Goal: Information Seeking & Learning: Learn about a topic

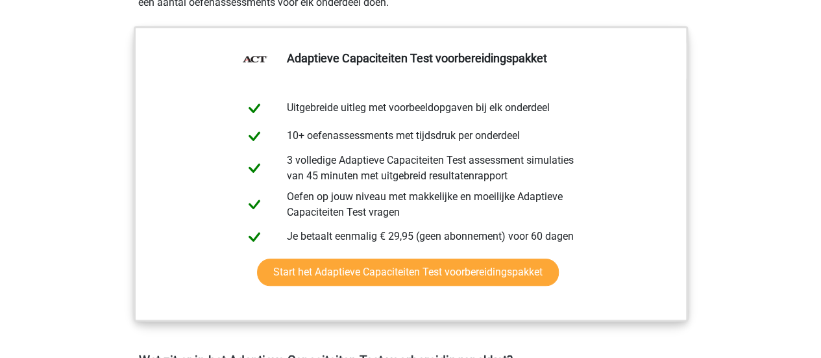
scroll to position [373, 0]
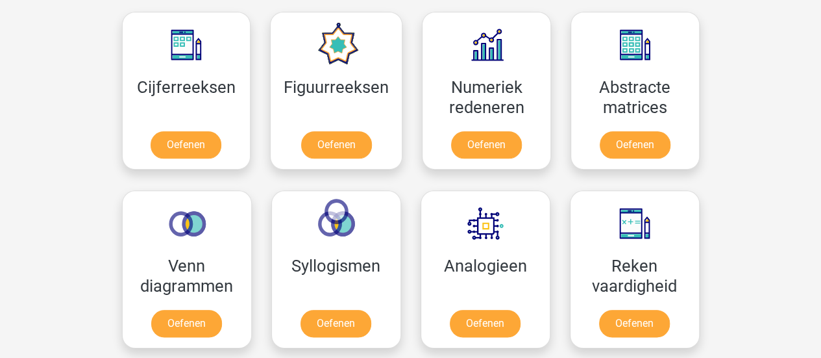
scroll to position [596, 0]
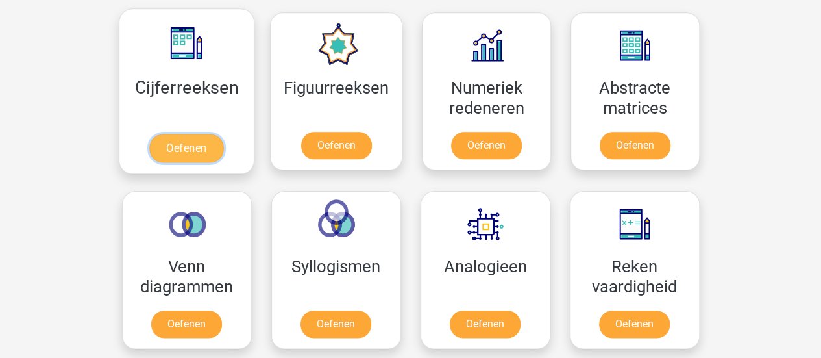
click at [203, 134] on link "Oefenen" at bounding box center [186, 148] width 74 height 29
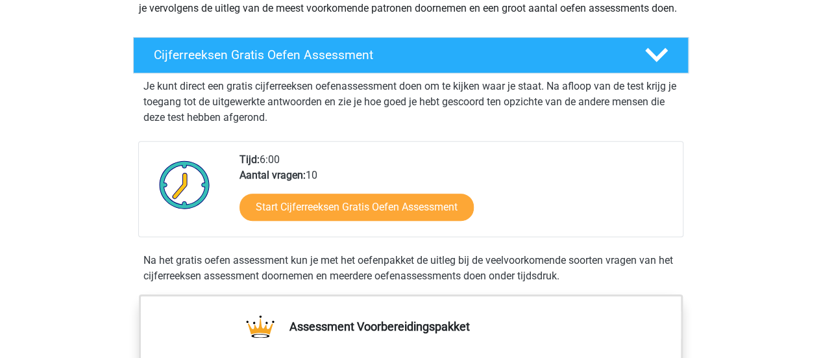
scroll to position [191, 0]
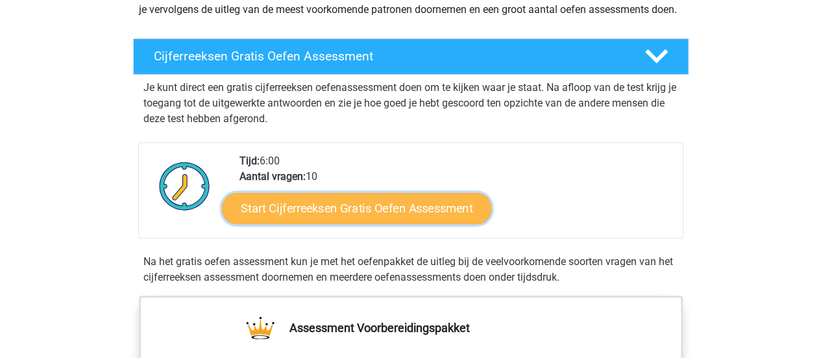
click at [406, 223] on link "Start Cijferreeksen Gratis Oefen Assessment" at bounding box center [356, 207] width 269 height 31
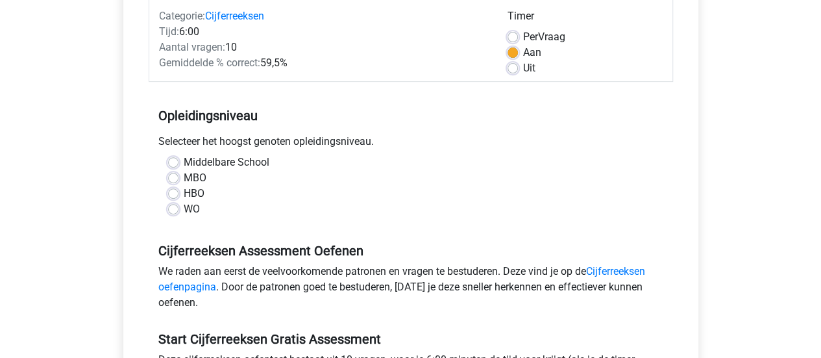
scroll to position [172, 0]
click at [184, 210] on label "WO" at bounding box center [192, 209] width 16 height 16
click at [168, 210] on input "WO" at bounding box center [173, 207] width 10 height 13
radio input "true"
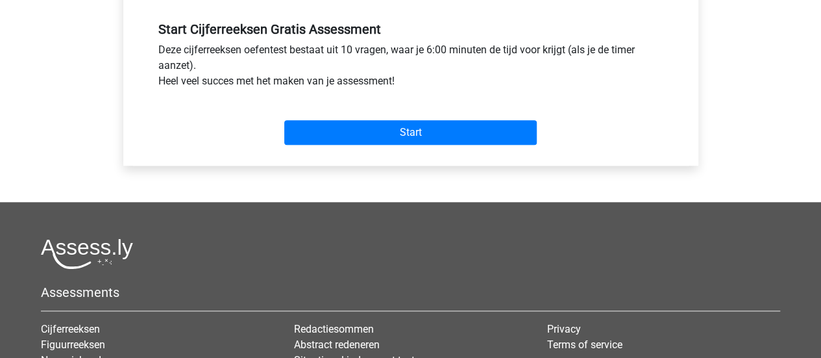
scroll to position [454, 0]
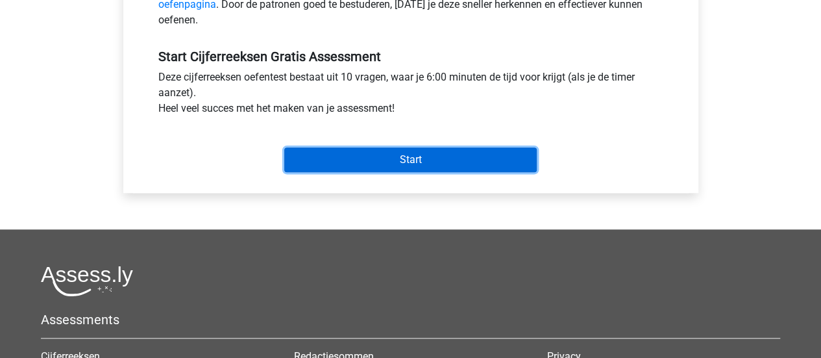
click at [343, 159] on input "Start" at bounding box center [410, 159] width 252 height 25
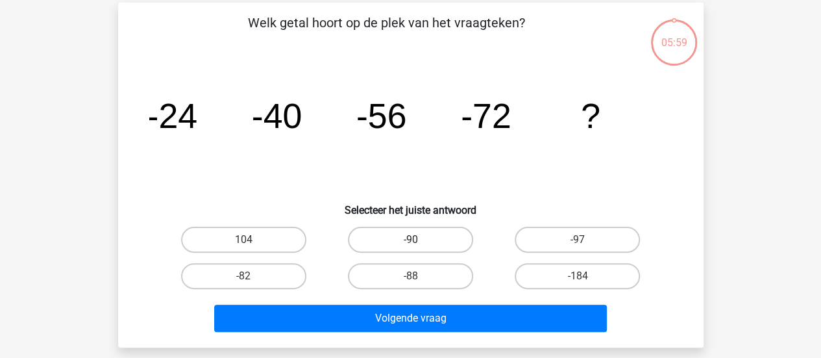
scroll to position [53, 0]
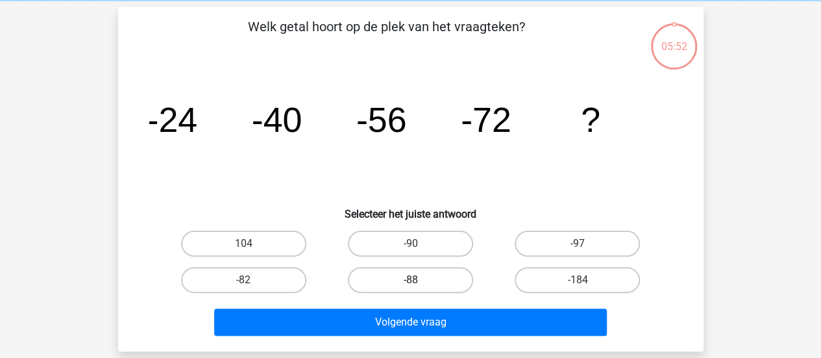
click at [398, 285] on label "-88" at bounding box center [410, 280] width 125 height 26
click at [410, 285] on input "-88" at bounding box center [414, 284] width 8 height 8
radio input "true"
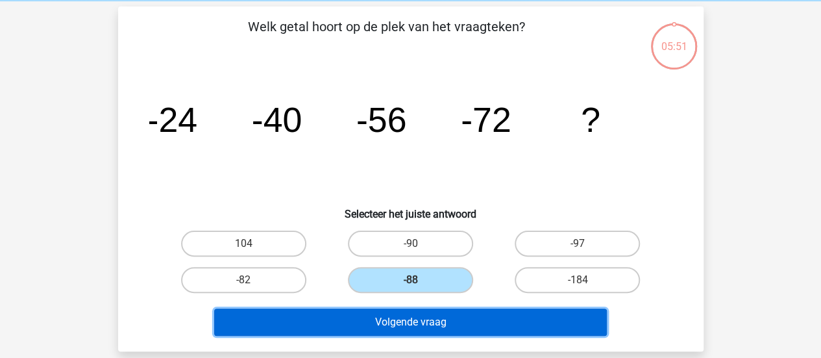
click at [413, 332] on button "Volgende vraag" at bounding box center [410, 321] width 393 height 27
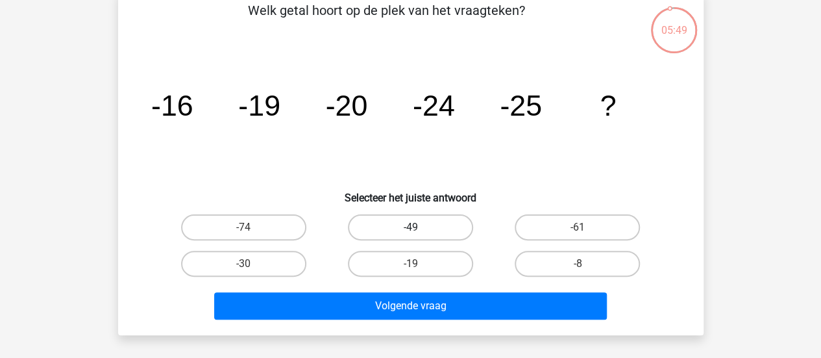
scroll to position [70, 0]
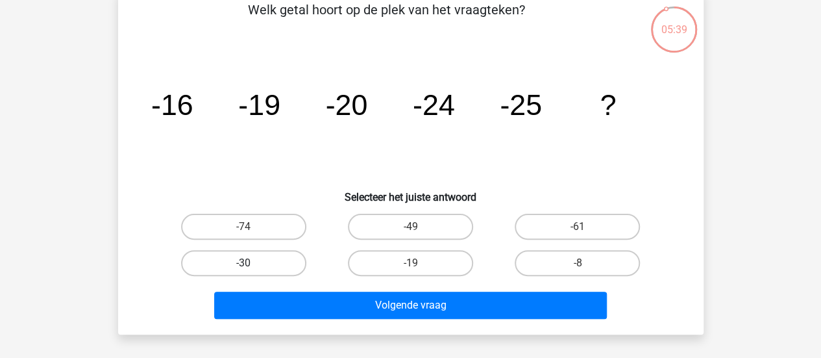
click at [283, 258] on label "-30" at bounding box center [243, 263] width 125 height 26
click at [252, 263] on input "-30" at bounding box center [247, 267] width 8 height 8
radio input "true"
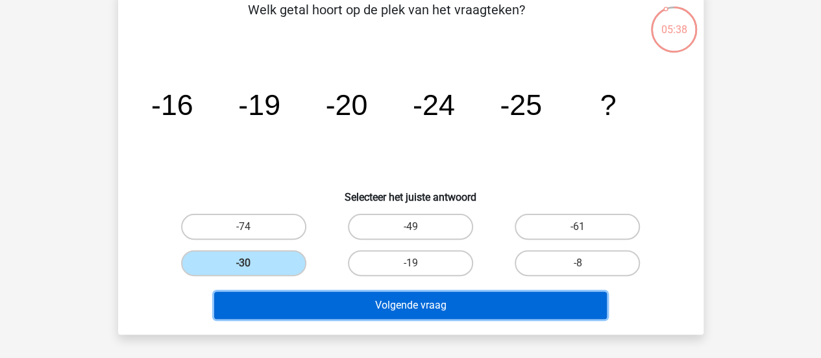
click at [348, 302] on button "Volgende vraag" at bounding box center [410, 304] width 393 height 27
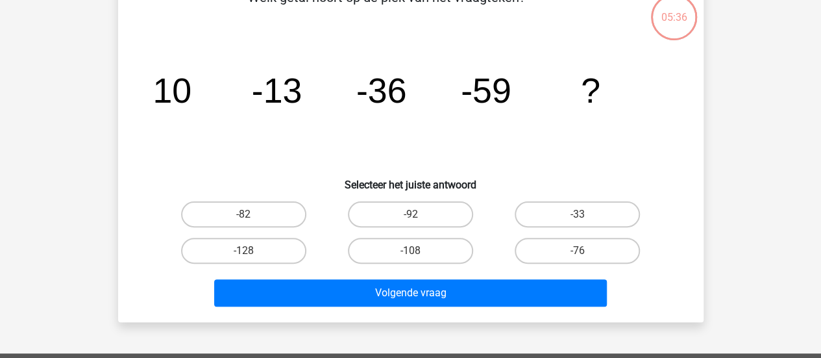
scroll to position [69, 0]
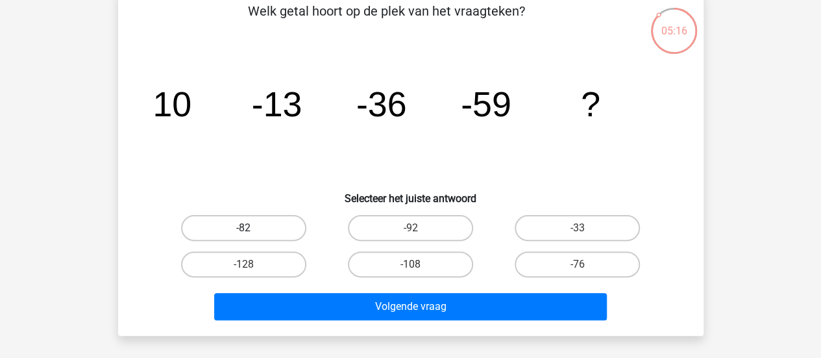
click at [270, 225] on label "-82" at bounding box center [243, 228] width 125 height 26
click at [252, 228] on input "-82" at bounding box center [247, 232] width 8 height 8
radio input "true"
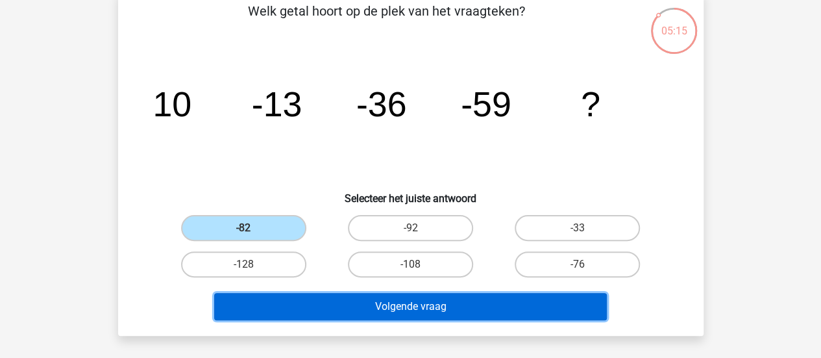
click at [365, 317] on button "Volgende vraag" at bounding box center [410, 306] width 393 height 27
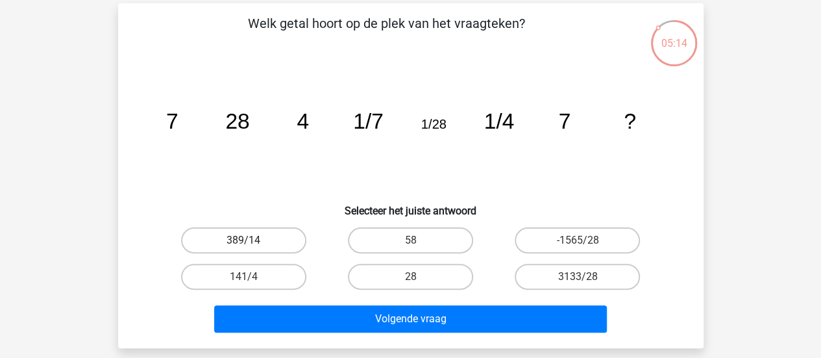
scroll to position [56, 0]
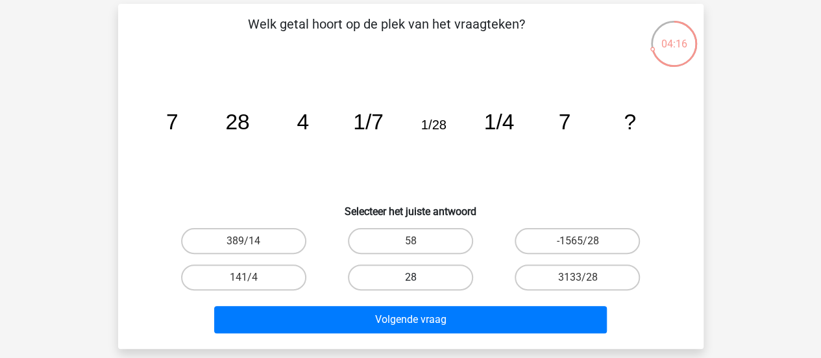
click at [423, 276] on label "28" at bounding box center [410, 277] width 125 height 26
click at [419, 277] on input "28" at bounding box center [414, 281] width 8 height 8
radio input "true"
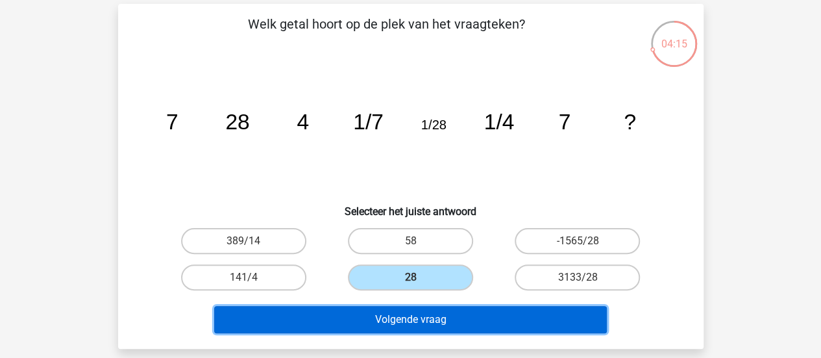
click at [456, 316] on button "Volgende vraag" at bounding box center [410, 319] width 393 height 27
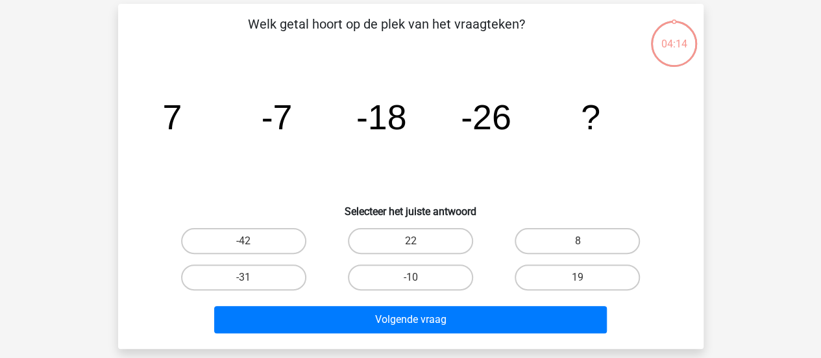
scroll to position [60, 0]
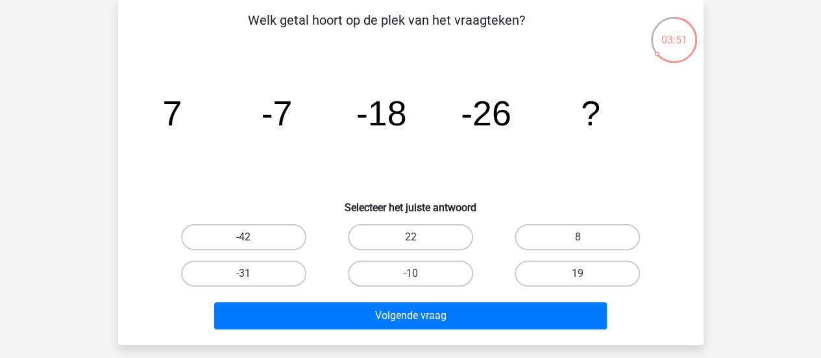
click at [284, 242] on label "-42" at bounding box center [243, 237] width 125 height 26
click at [252, 242] on input "-42" at bounding box center [247, 241] width 8 height 8
radio input "true"
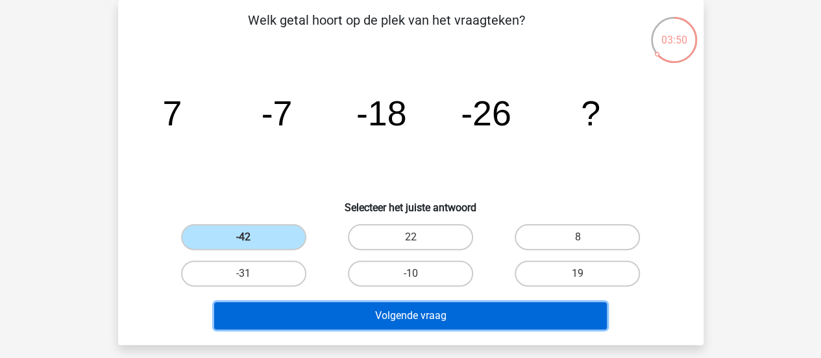
click at [341, 322] on button "Volgende vraag" at bounding box center [410, 315] width 393 height 27
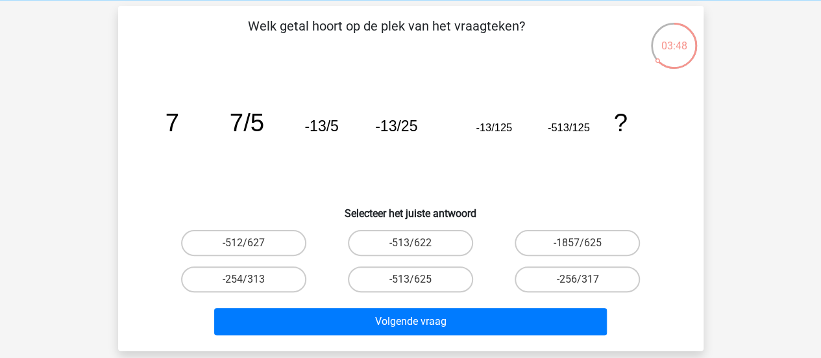
scroll to position [53, 0]
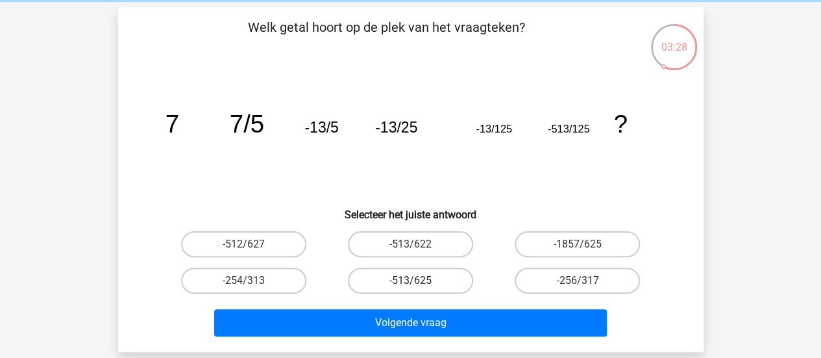
click at [440, 278] on label "-513/625" at bounding box center [410, 280] width 125 height 26
click at [419, 280] on input "-513/625" at bounding box center [414, 284] width 8 height 8
radio input "true"
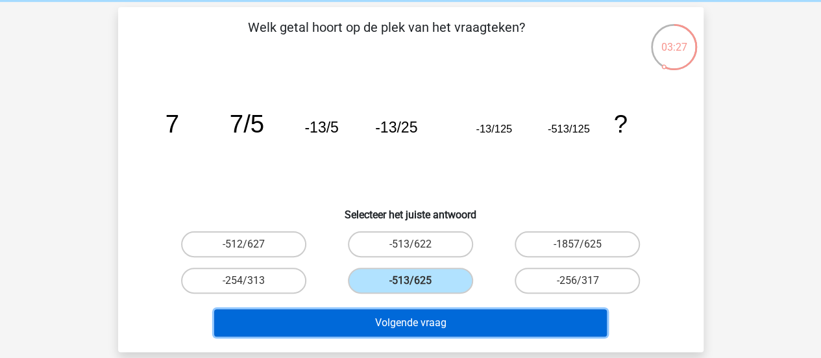
click at [445, 326] on button "Volgende vraag" at bounding box center [410, 322] width 393 height 27
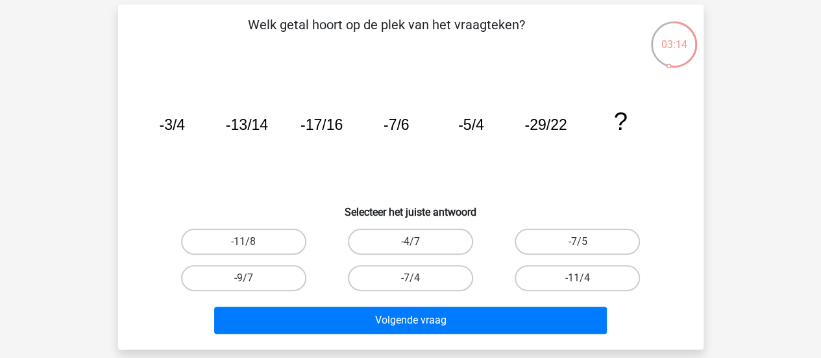
scroll to position [66, 0]
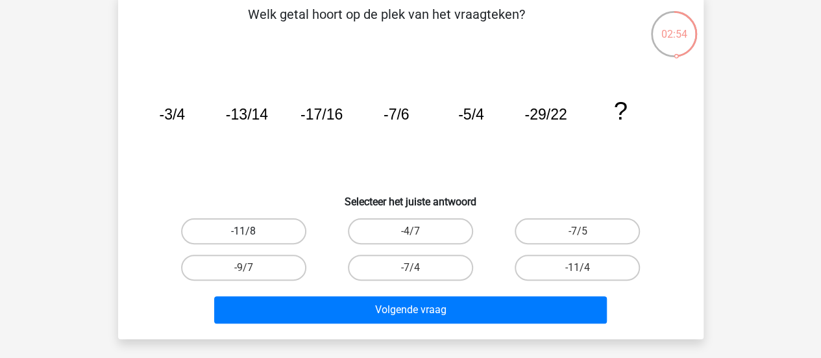
click at [292, 232] on label "-11/8" at bounding box center [243, 231] width 125 height 26
click at [252, 232] on input "-11/8" at bounding box center [247, 235] width 8 height 8
radio input "true"
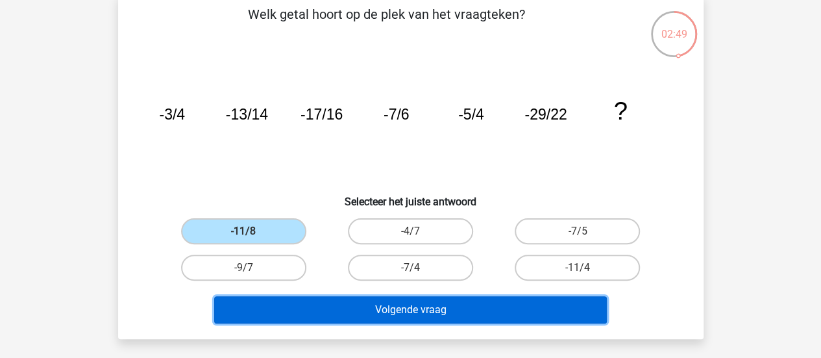
click at [443, 307] on button "Volgende vraag" at bounding box center [410, 309] width 393 height 27
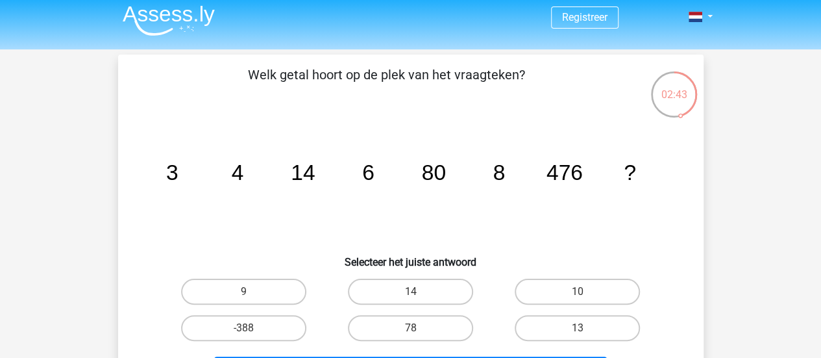
scroll to position [60, 0]
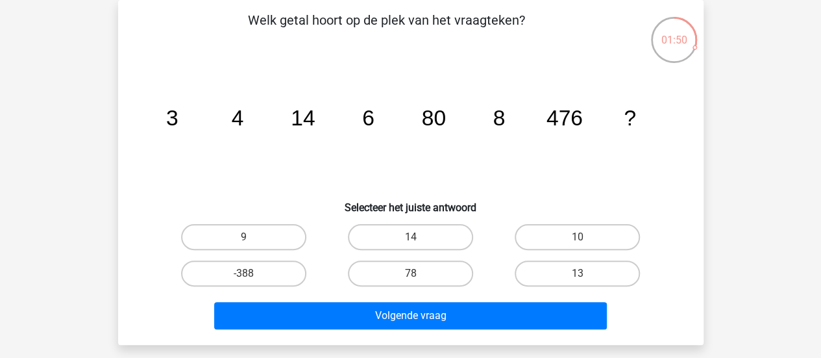
click at [413, 273] on input "78" at bounding box center [414, 277] width 8 height 8
radio input "true"
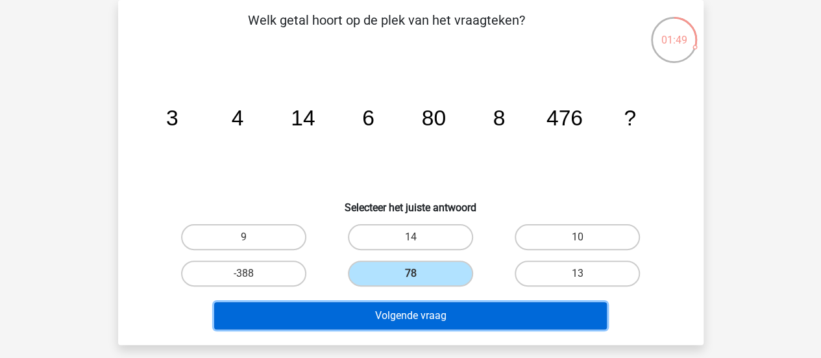
click at [421, 316] on button "Volgende vraag" at bounding box center [410, 315] width 393 height 27
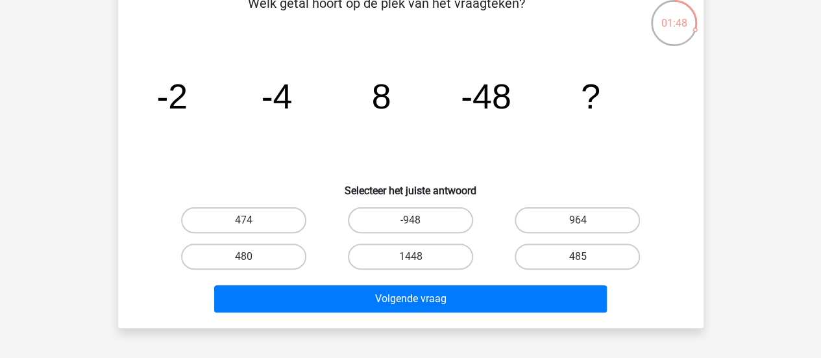
scroll to position [58, 0]
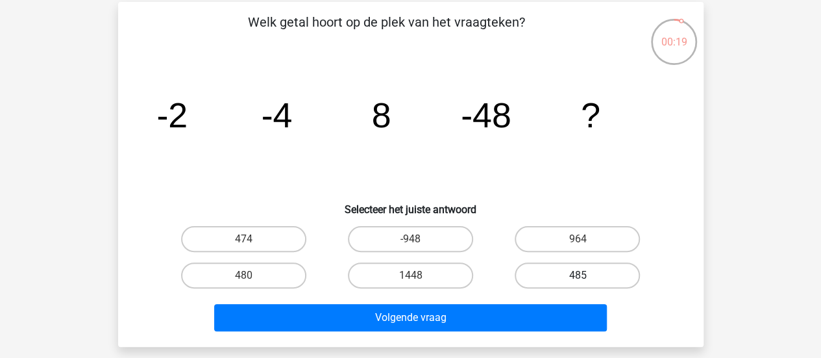
click at [552, 281] on label "485" at bounding box center [577, 275] width 125 height 26
click at [578, 281] on input "485" at bounding box center [582, 279] width 8 height 8
radio input "true"
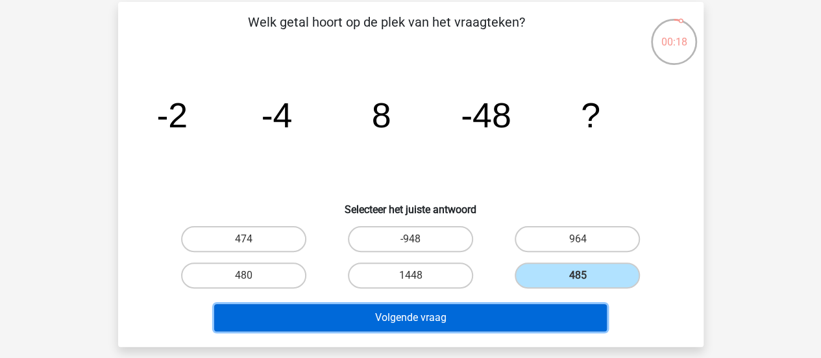
click at [544, 321] on button "Volgende vraag" at bounding box center [410, 317] width 393 height 27
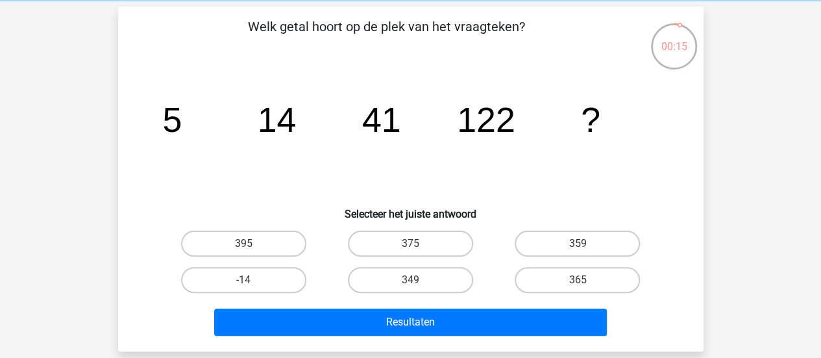
scroll to position [53, 0]
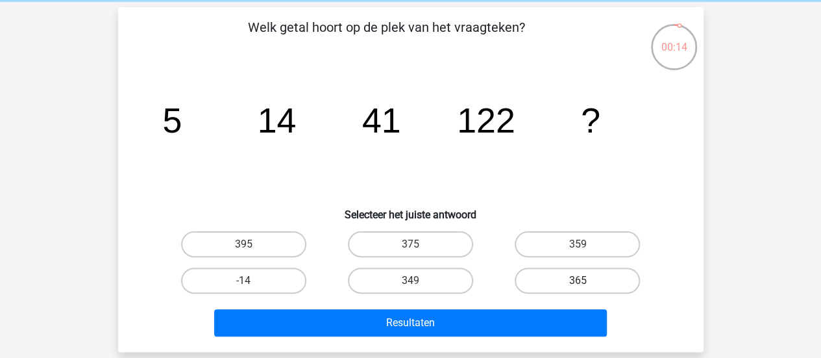
click at [550, 272] on label "365" at bounding box center [577, 280] width 125 height 26
click at [578, 280] on input "365" at bounding box center [582, 284] width 8 height 8
radio input "true"
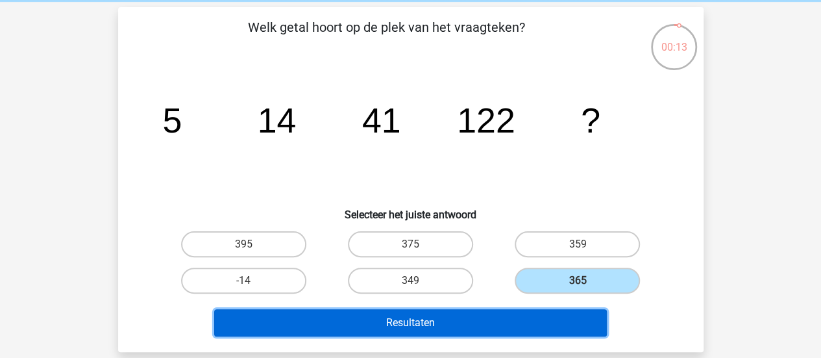
click at [545, 326] on button "Resultaten" at bounding box center [410, 322] width 393 height 27
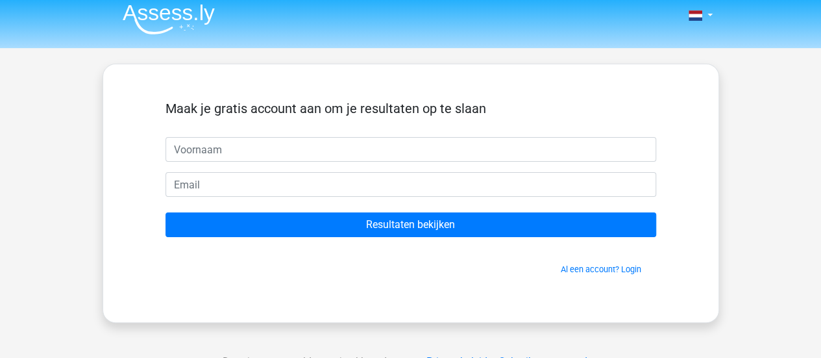
scroll to position [6, 0]
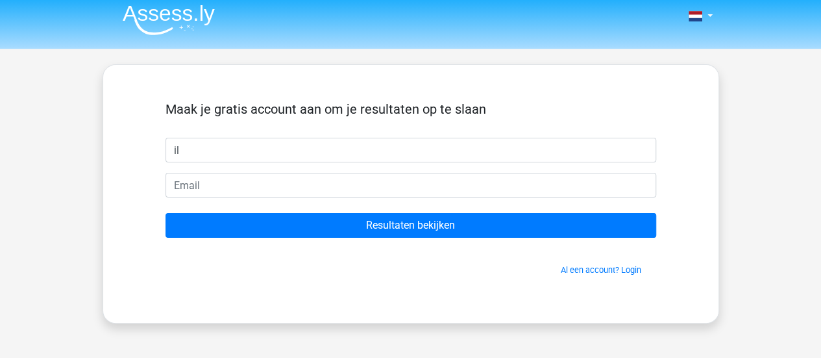
type input "i"
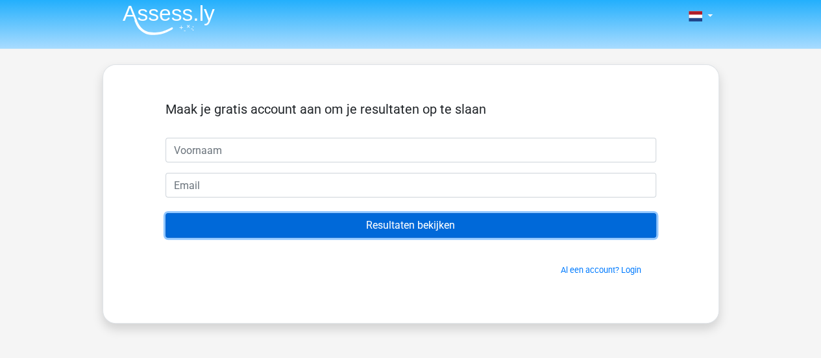
click at [525, 222] on input "Resultaten bekijken" at bounding box center [410, 225] width 491 height 25
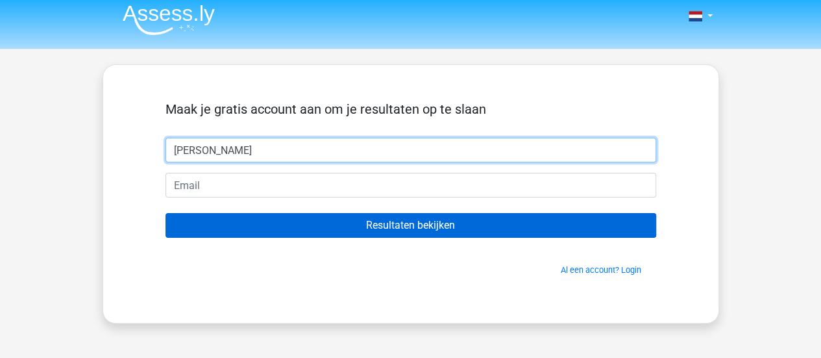
type input "ileen"
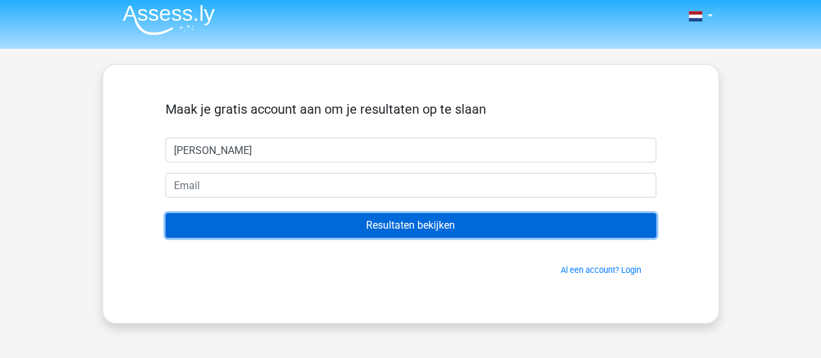
drag, startPoint x: 444, startPoint y: 216, endPoint x: 383, endPoint y: 219, distance: 61.1
click at [383, 219] on input "Resultaten bekijken" at bounding box center [410, 225] width 491 height 25
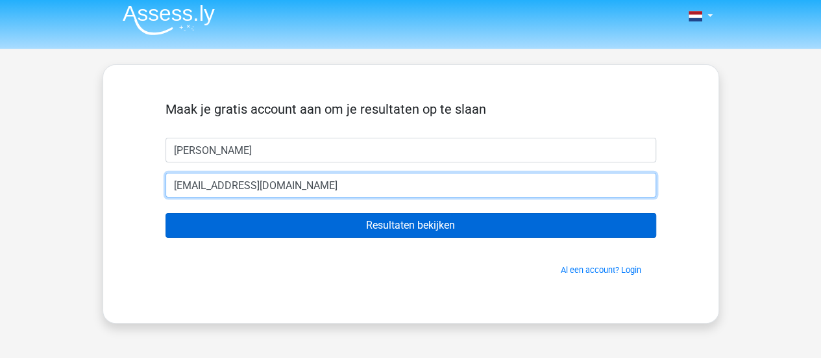
type input "[EMAIL_ADDRESS][DOMAIN_NAME]"
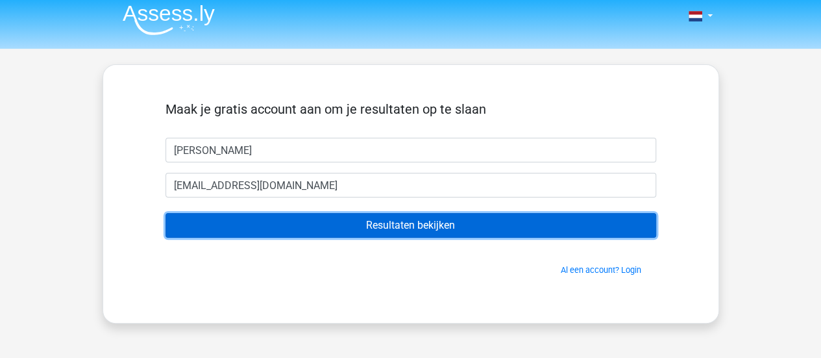
click at [336, 225] on input "Resultaten bekijken" at bounding box center [410, 225] width 491 height 25
click at [447, 223] on input "Resultaten bekijken" at bounding box center [410, 225] width 491 height 25
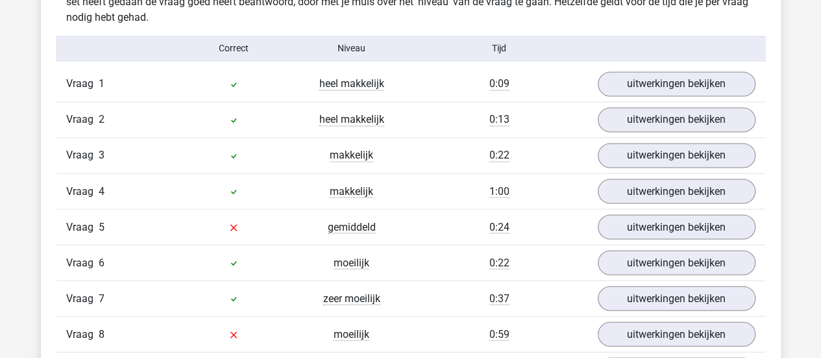
scroll to position [1052, 0]
click at [221, 228] on div at bounding box center [234, 227] width 118 height 16
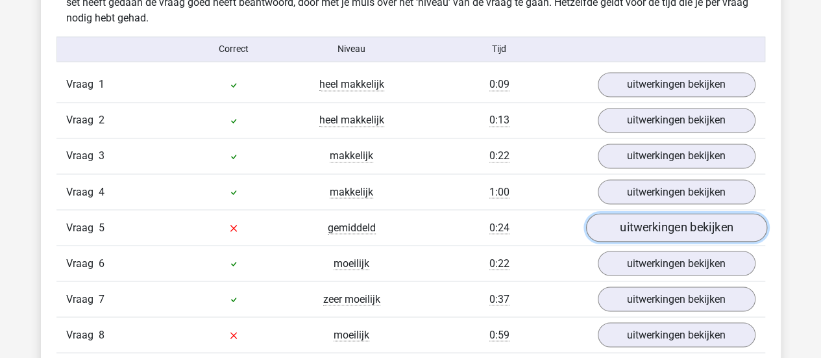
click at [713, 225] on link "uitwerkingen bekijken" at bounding box center [675, 227] width 181 height 29
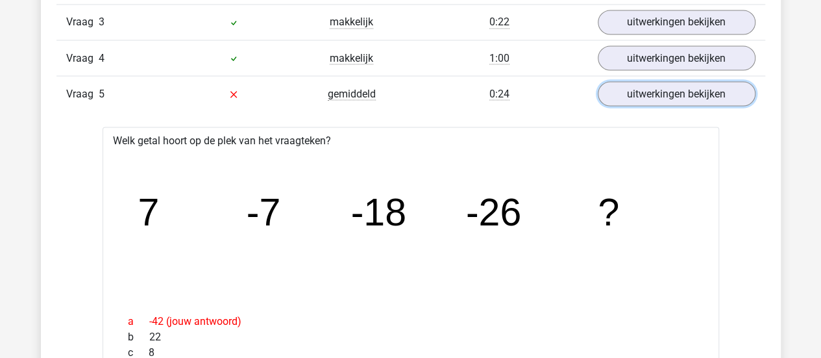
scroll to position [1179, 0]
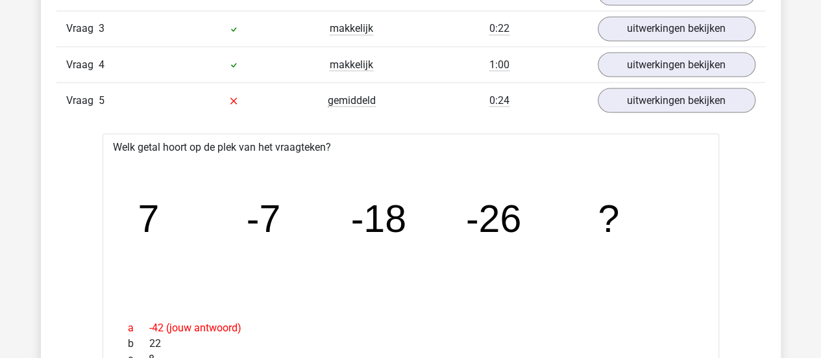
click at [247, 101] on div at bounding box center [234, 100] width 118 height 16
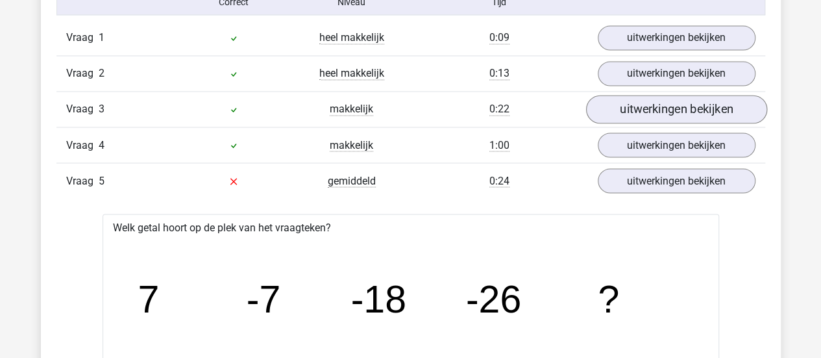
scroll to position [1100, 0]
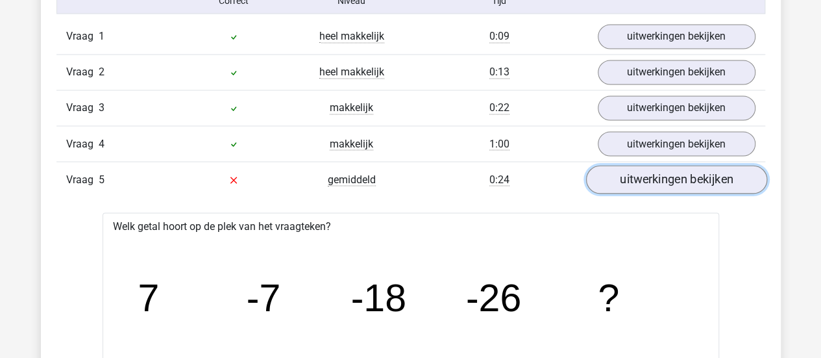
click at [715, 173] on link "uitwerkingen bekijken" at bounding box center [675, 179] width 181 height 29
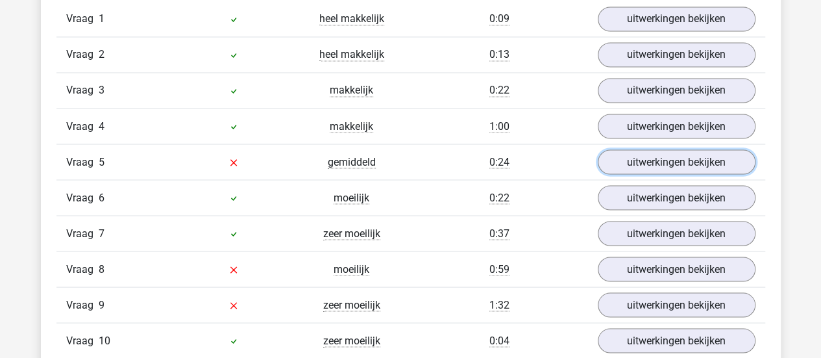
scroll to position [1111, 0]
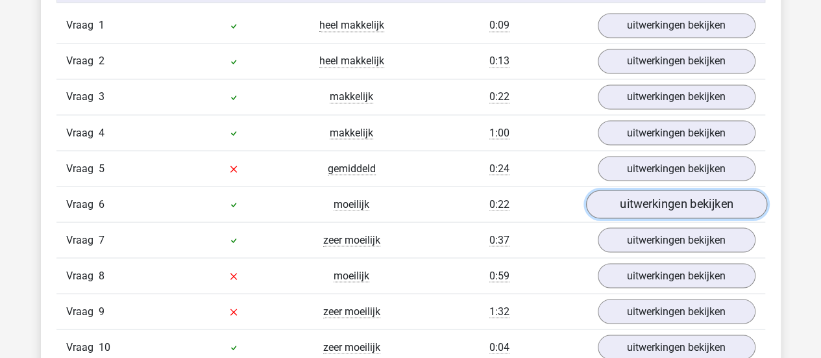
click at [652, 197] on link "uitwerkingen bekijken" at bounding box center [675, 204] width 181 height 29
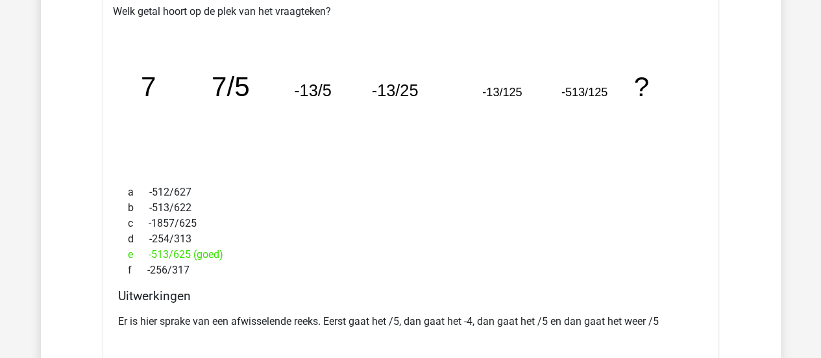
scroll to position [1338, 0]
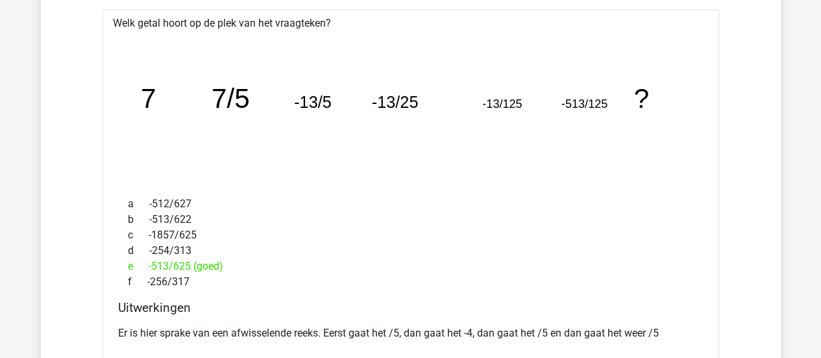
click at [247, 250] on div "d -254/313" at bounding box center [410, 251] width 585 height 16
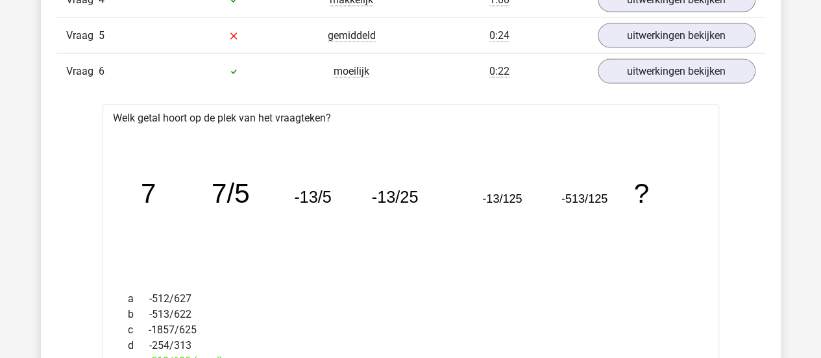
scroll to position [1228, 0]
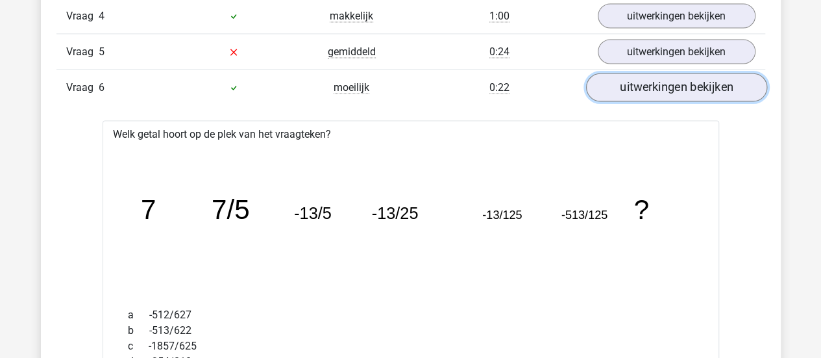
click at [646, 82] on link "uitwerkingen bekijken" at bounding box center [675, 87] width 181 height 29
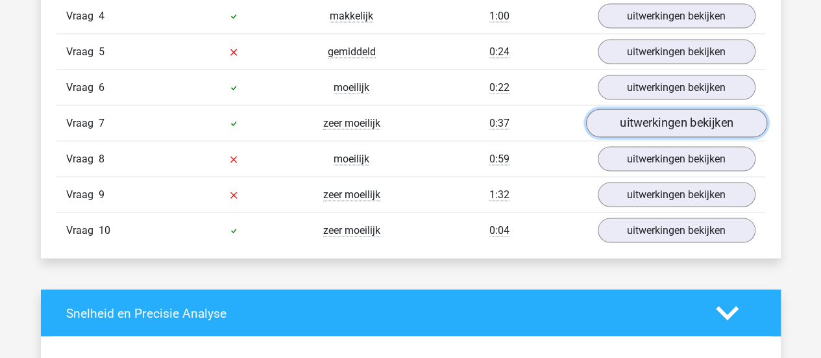
click at [637, 116] on link "uitwerkingen bekijken" at bounding box center [675, 122] width 181 height 29
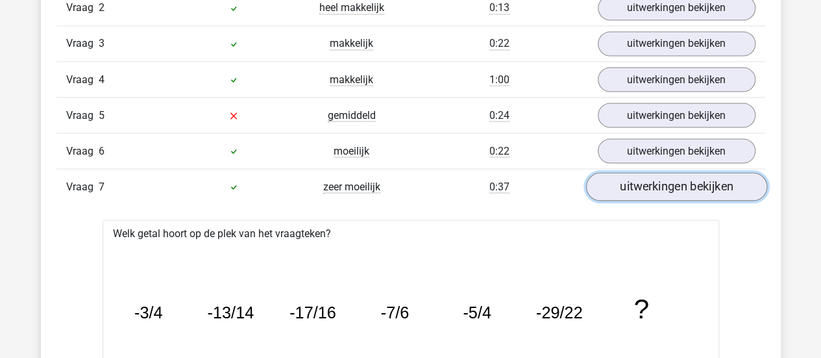
scroll to position [1166, 0]
click at [640, 177] on link "uitwerkingen bekijken" at bounding box center [675, 185] width 181 height 29
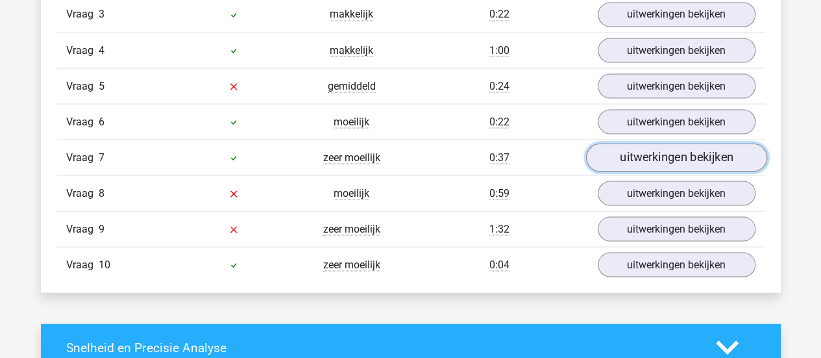
scroll to position [1194, 0]
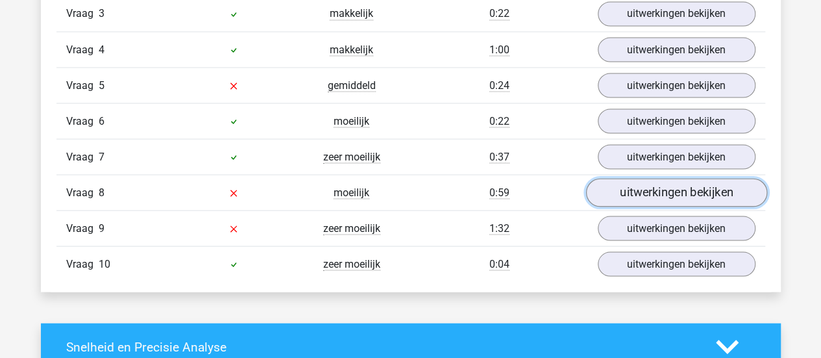
click at [625, 184] on link "uitwerkingen bekijken" at bounding box center [675, 192] width 181 height 29
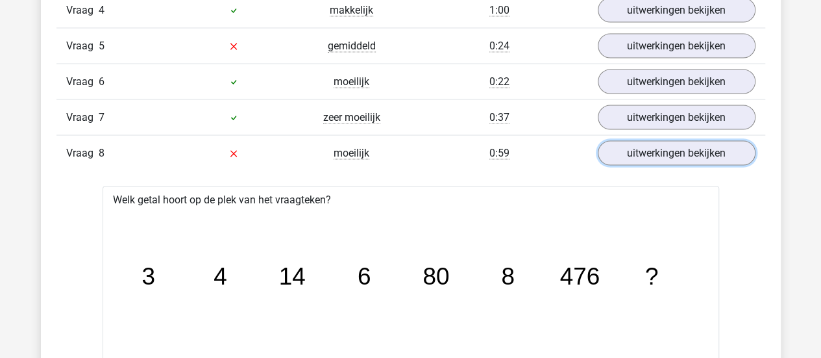
scroll to position [1232, 0]
click at [689, 143] on link "uitwerkingen bekijken" at bounding box center [675, 154] width 181 height 29
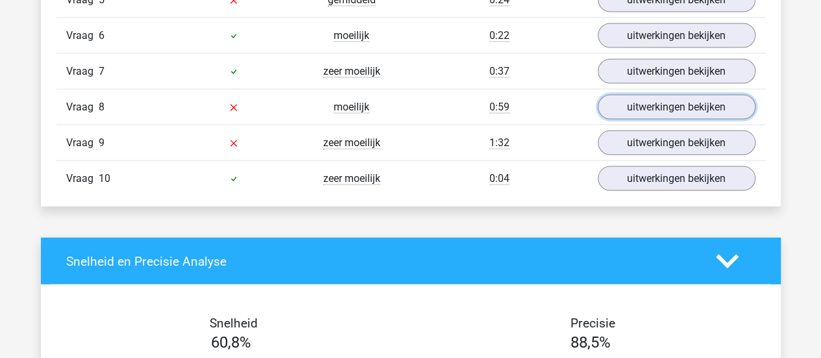
scroll to position [1283, 0]
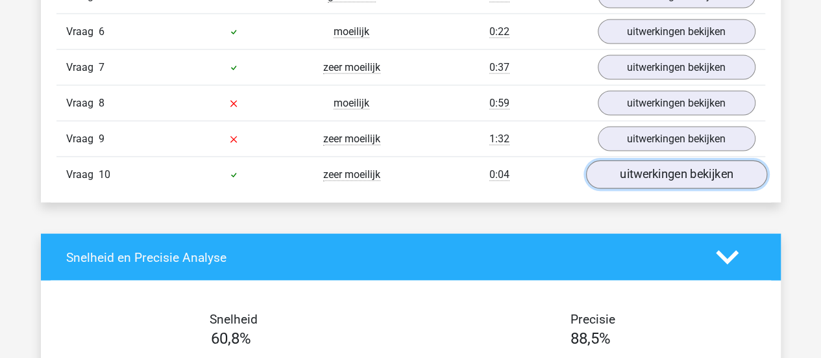
click at [648, 160] on link "uitwerkingen bekijken" at bounding box center [675, 174] width 181 height 29
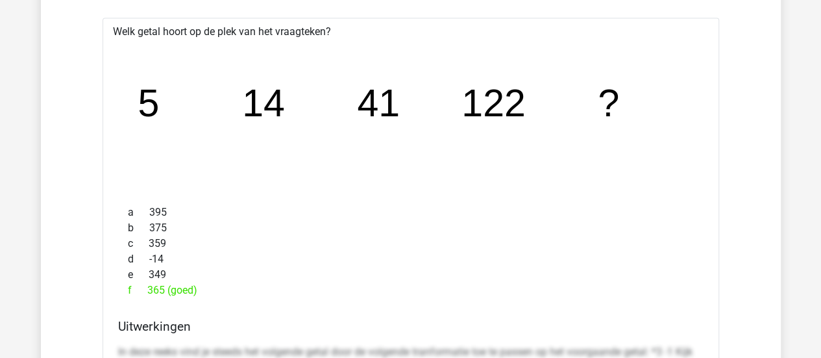
scroll to position [1470, 0]
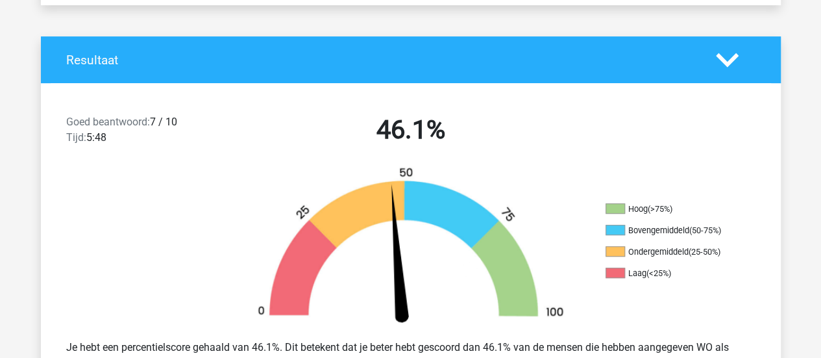
scroll to position [227, 0]
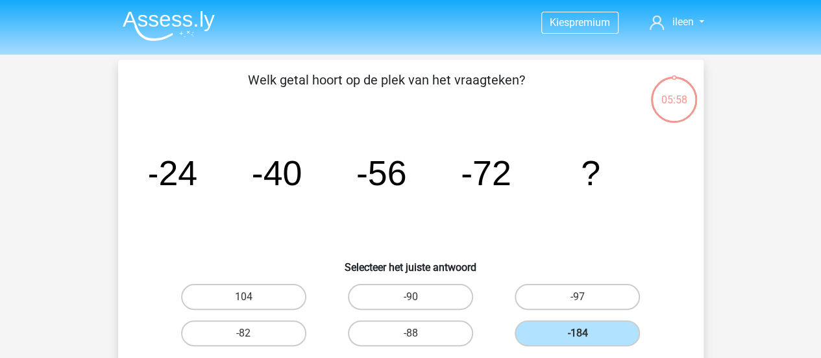
click at [179, 15] on img at bounding box center [169, 25] width 92 height 31
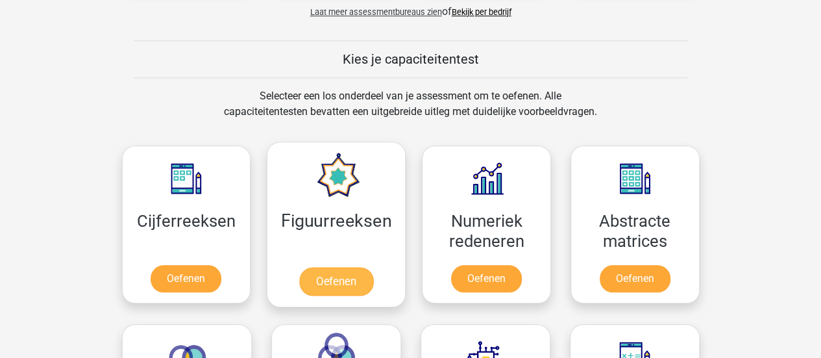
scroll to position [464, 0]
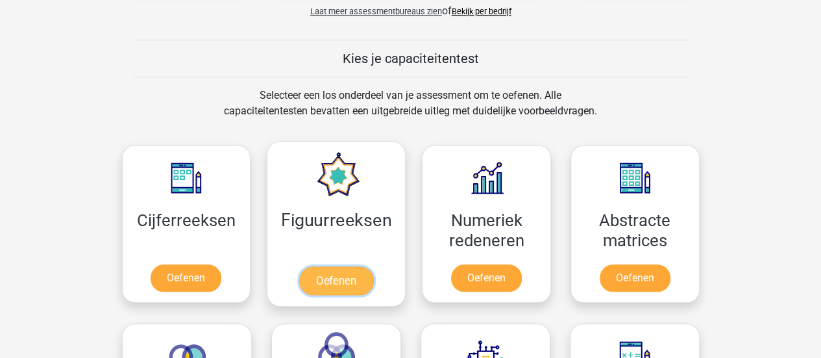
click at [347, 285] on link "Oefenen" at bounding box center [336, 280] width 74 height 29
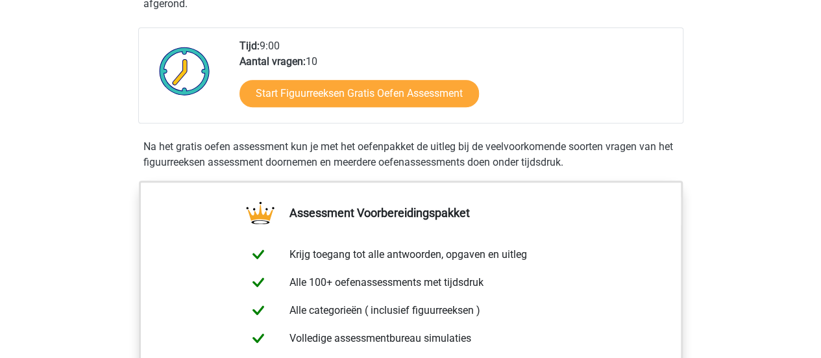
scroll to position [309, 0]
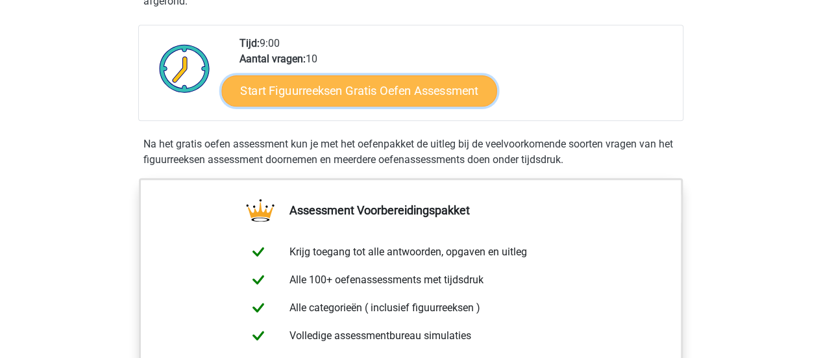
click at [386, 92] on link "Start Figuurreeksen Gratis Oefen Assessment" at bounding box center [358, 90] width 275 height 31
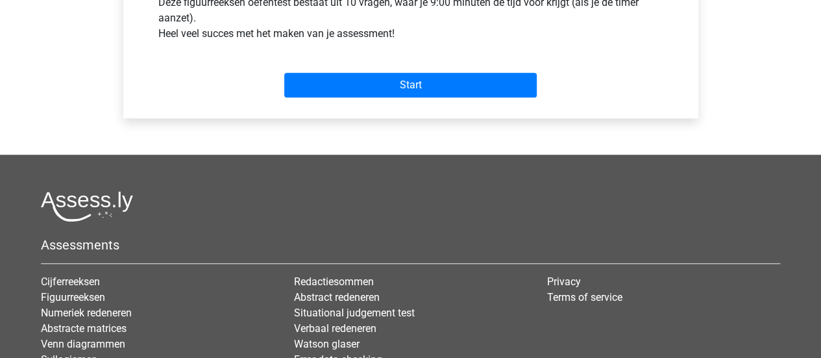
scroll to position [539, 0]
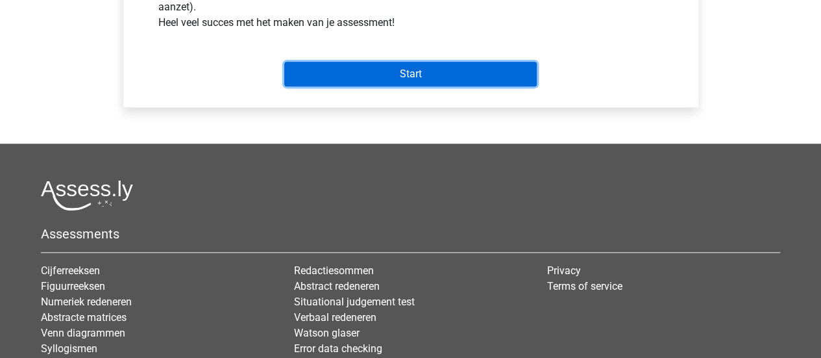
click at [441, 75] on input "Start" at bounding box center [410, 74] width 252 height 25
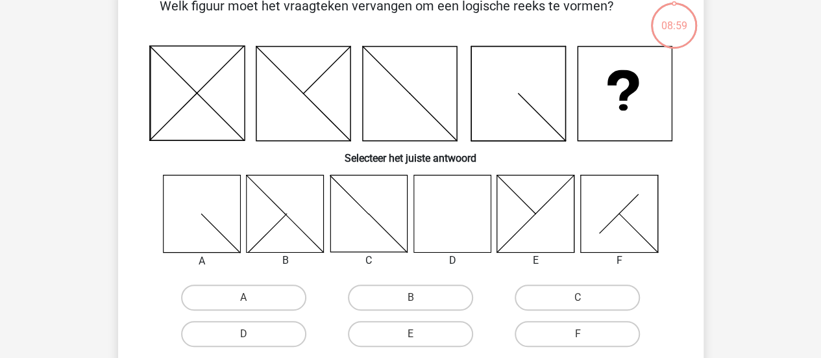
scroll to position [76, 0]
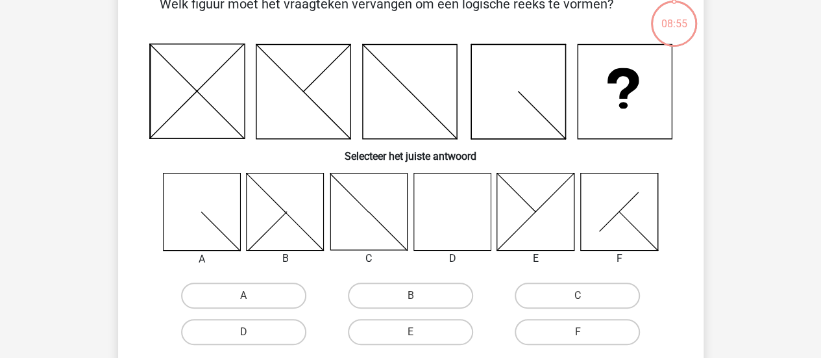
click at [454, 213] on icon at bounding box center [451, 211] width 77 height 77
click at [265, 327] on label "D" at bounding box center [243, 332] width 125 height 26
click at [252, 332] on input "D" at bounding box center [247, 336] width 8 height 8
radio input "true"
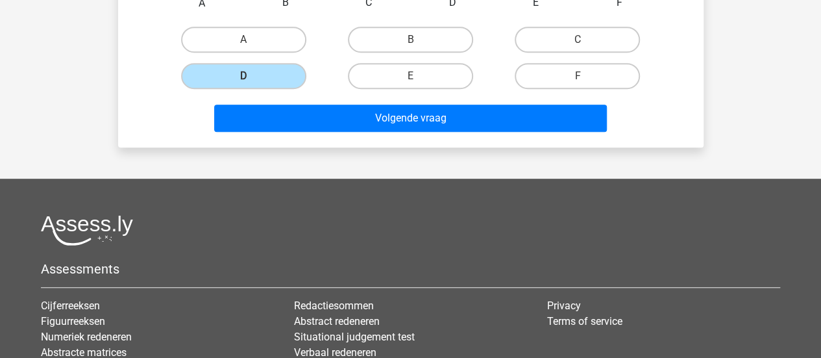
scroll to position [333, 0]
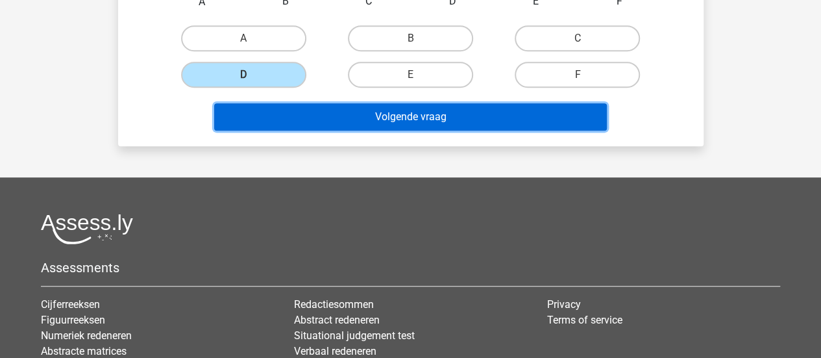
click at [498, 112] on button "Volgende vraag" at bounding box center [410, 116] width 393 height 27
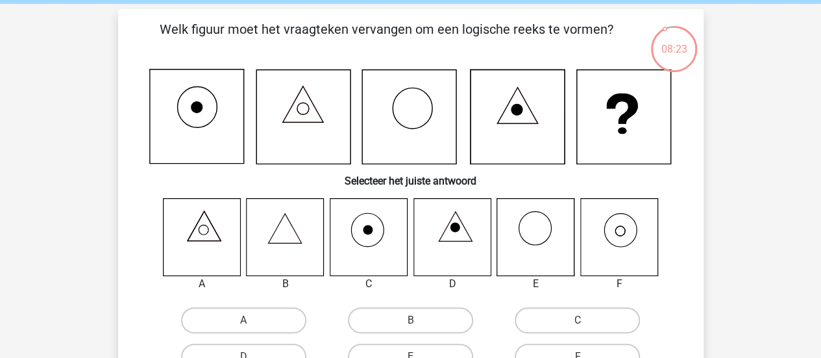
scroll to position [49, 0]
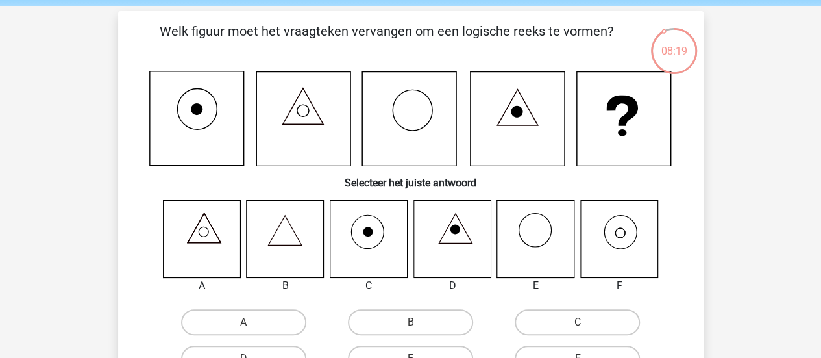
click at [609, 239] on icon at bounding box center [618, 238] width 77 height 77
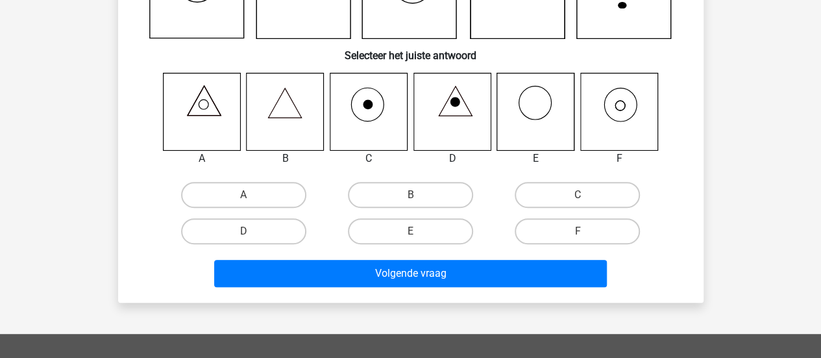
scroll to position [186, 0]
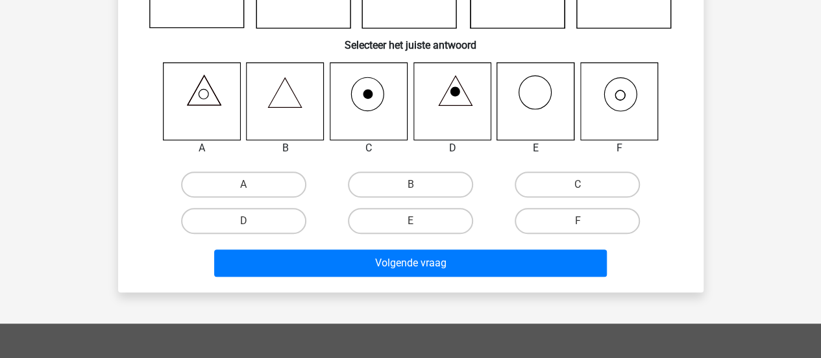
click at [613, 227] on label "F" at bounding box center [577, 221] width 125 height 26
click at [586, 227] on input "F" at bounding box center [582, 225] width 8 height 8
radio input "true"
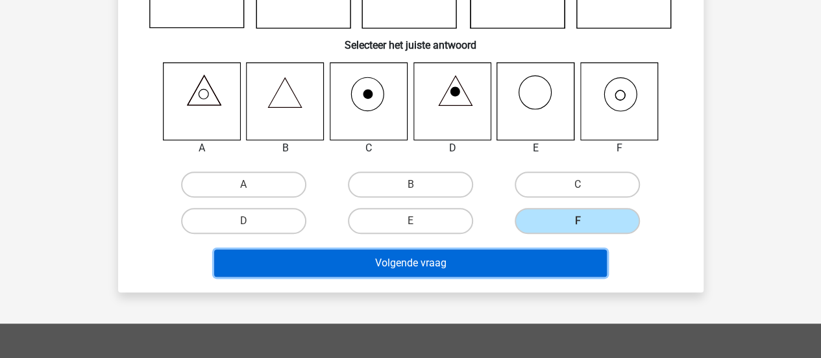
click at [548, 272] on button "Volgende vraag" at bounding box center [410, 262] width 393 height 27
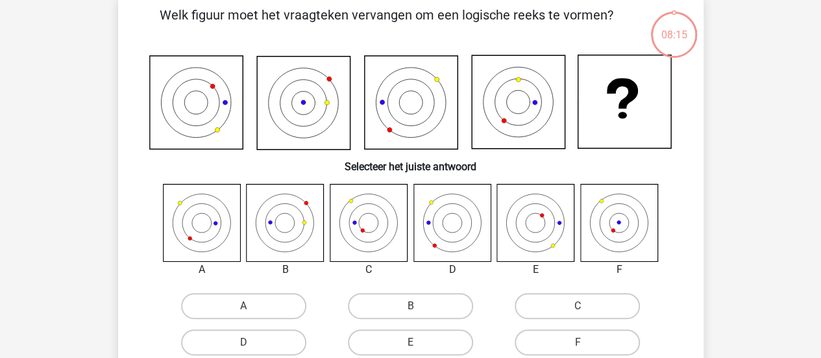
scroll to position [71, 0]
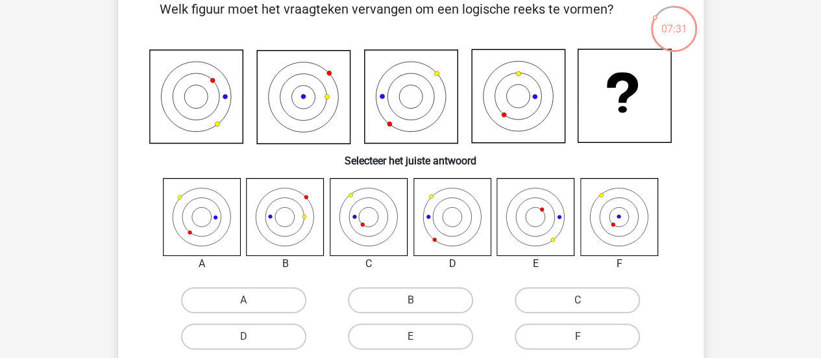
click at [295, 223] on icon at bounding box center [285, 216] width 77 height 77
click at [404, 290] on label "B" at bounding box center [410, 300] width 125 height 26
click at [410, 300] on input "B" at bounding box center [414, 304] width 8 height 8
radio input "true"
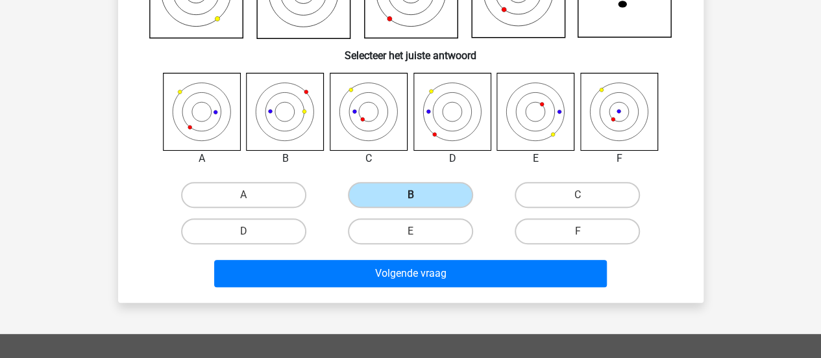
scroll to position [187, 0]
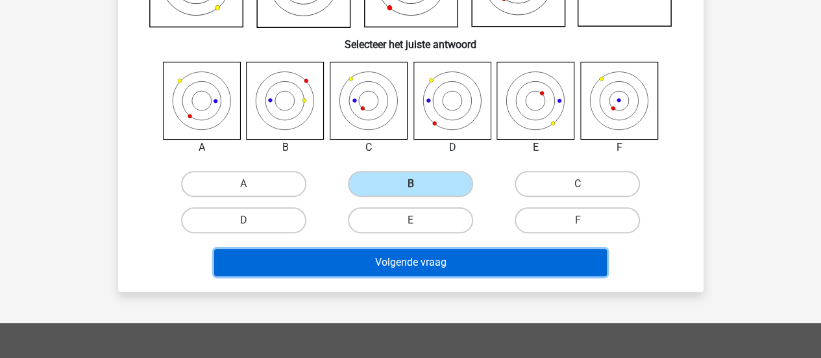
click at [423, 267] on button "Volgende vraag" at bounding box center [410, 262] width 393 height 27
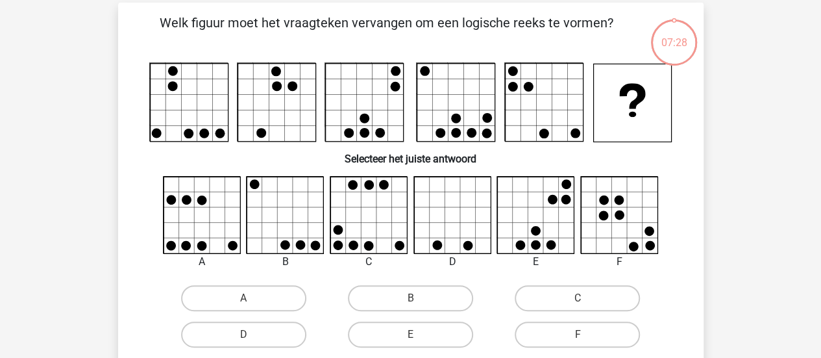
scroll to position [58, 0]
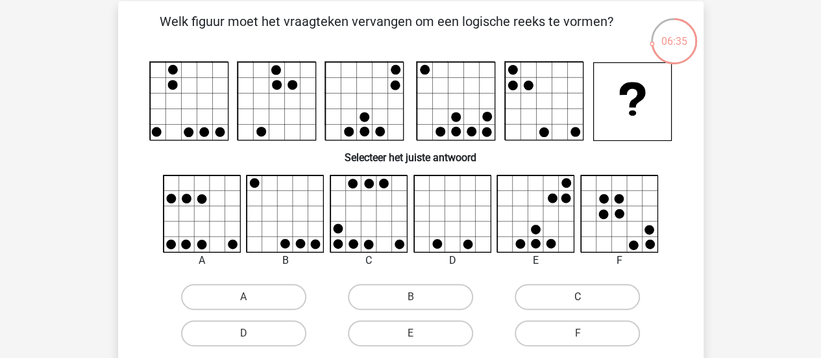
click at [532, 288] on label "C" at bounding box center [577, 297] width 125 height 26
click at [578, 297] on input "C" at bounding box center [582, 301] width 8 height 8
radio input "true"
click at [532, 288] on label "C" at bounding box center [577, 297] width 125 height 26
click at [578, 297] on input "C" at bounding box center [582, 301] width 8 height 8
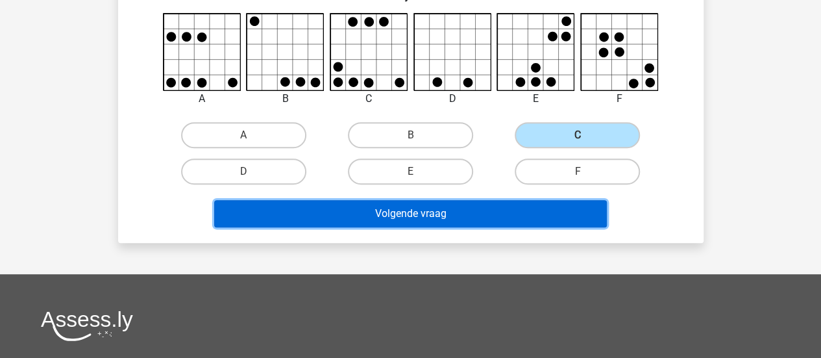
click at [554, 201] on button "Volgende vraag" at bounding box center [410, 213] width 393 height 27
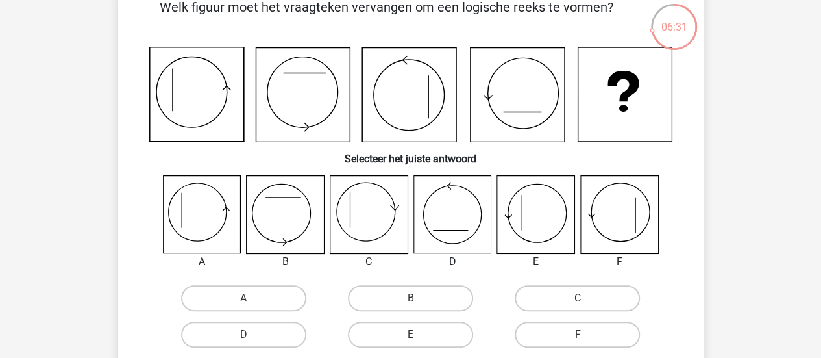
scroll to position [73, 0]
click at [204, 238] on icon at bounding box center [201, 213] width 77 height 77
click at [252, 299] on label "A" at bounding box center [243, 297] width 125 height 26
click at [252, 299] on input "A" at bounding box center [247, 301] width 8 height 8
radio input "true"
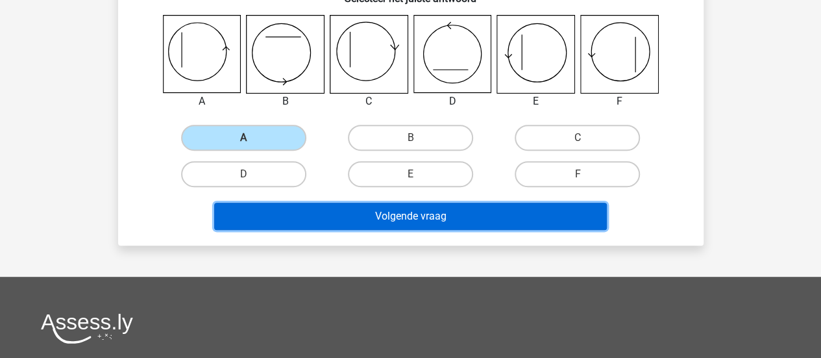
click at [533, 204] on button "Volgende vraag" at bounding box center [410, 215] width 393 height 27
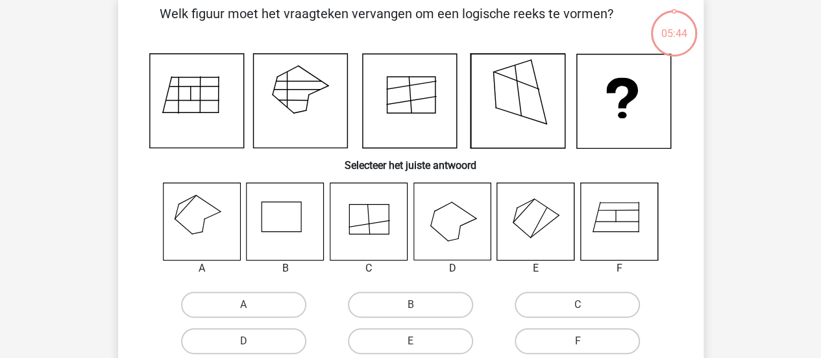
scroll to position [60, 0]
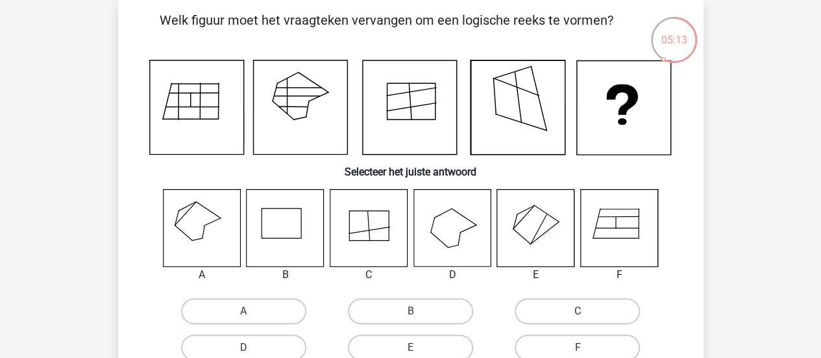
click at [219, 209] on icon at bounding box center [201, 227] width 77 height 77
click at [257, 307] on label "A" at bounding box center [243, 311] width 125 height 26
click at [252, 311] on input "A" at bounding box center [247, 315] width 8 height 8
radio input "true"
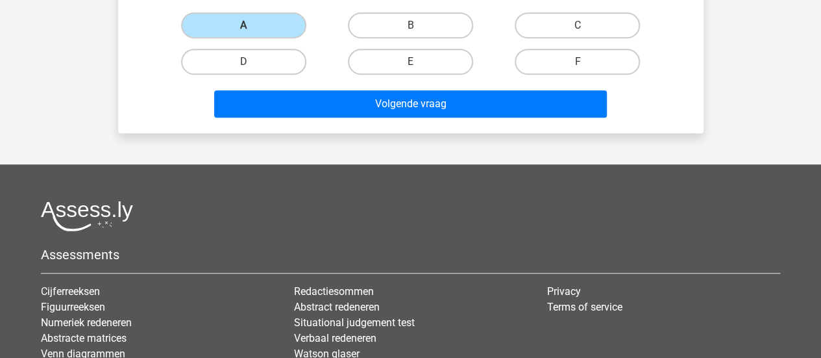
scroll to position [344, 0]
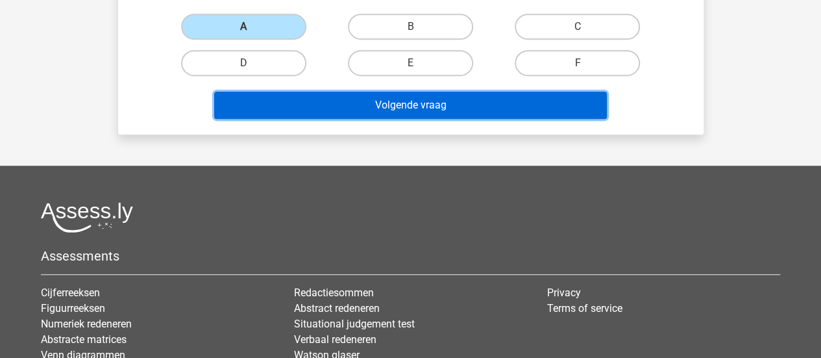
click at [480, 106] on button "Volgende vraag" at bounding box center [410, 105] width 393 height 27
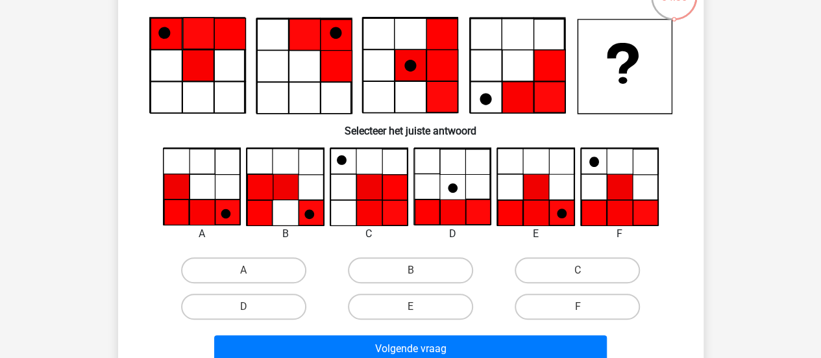
scroll to position [104, 0]
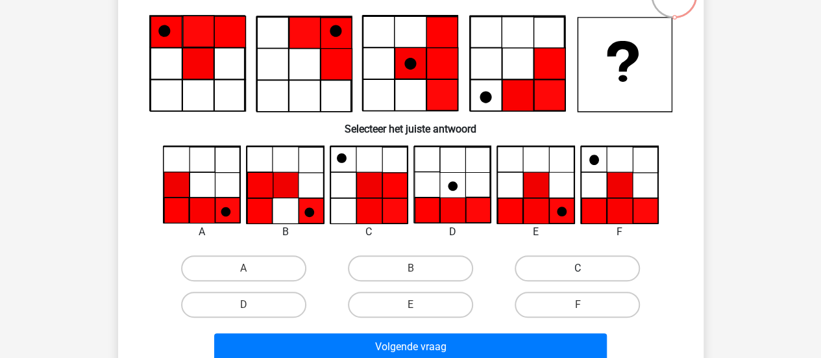
click at [574, 277] on label "C" at bounding box center [577, 268] width 125 height 26
click at [578, 276] on input "C" at bounding box center [582, 272] width 8 height 8
radio input "true"
click at [432, 308] on label "E" at bounding box center [410, 304] width 125 height 26
click at [419, 308] on input "E" at bounding box center [414, 308] width 8 height 8
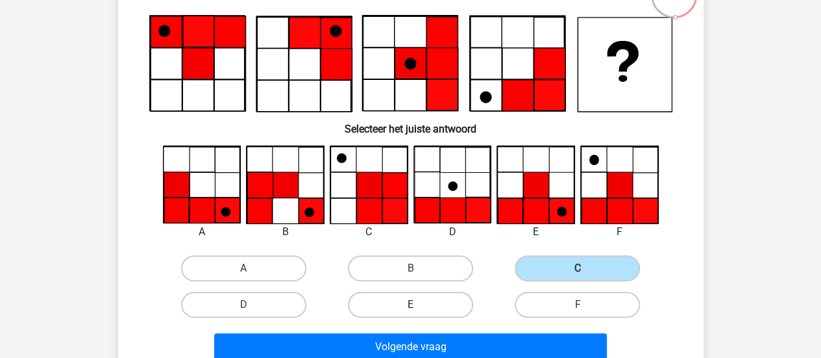
radio input "true"
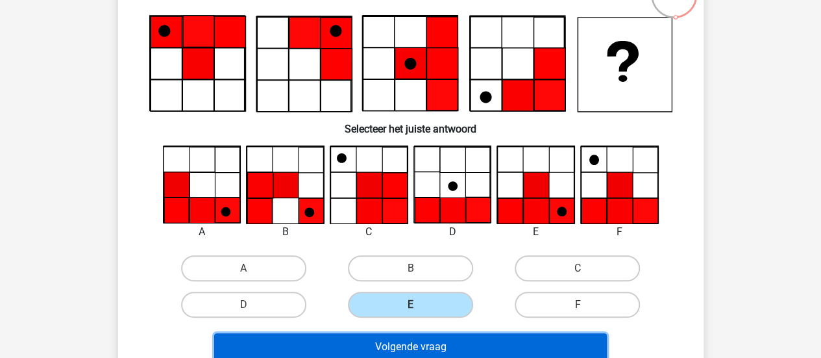
click at [448, 343] on button "Volgende vraag" at bounding box center [410, 346] width 393 height 27
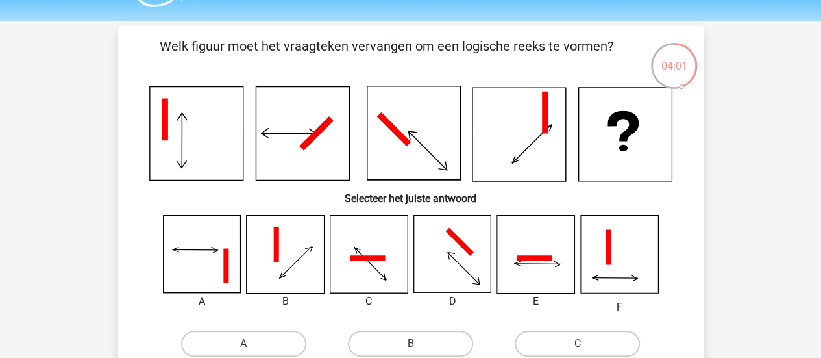
scroll to position [42, 0]
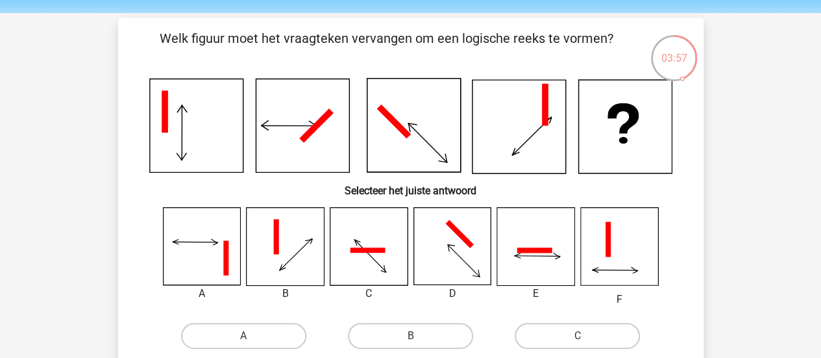
click at [427, 268] on icon at bounding box center [451, 246] width 77 height 77
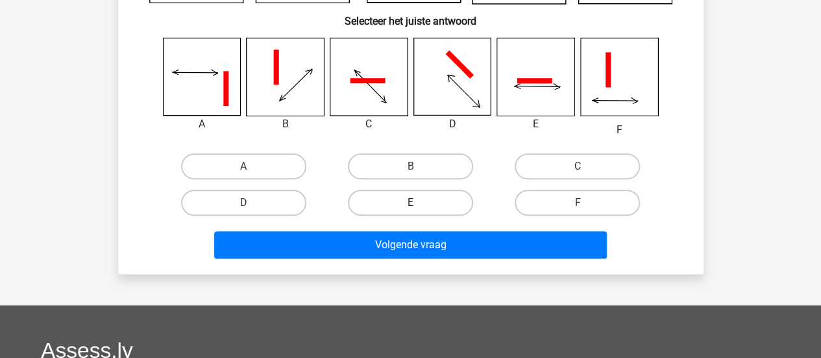
scroll to position [212, 0]
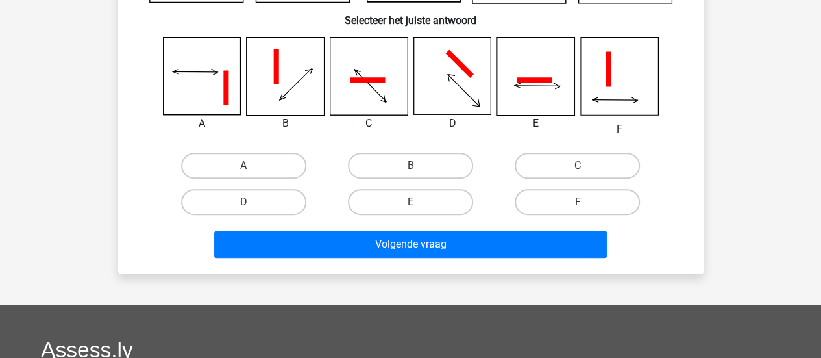
click at [418, 206] on input "E" at bounding box center [414, 206] width 8 height 8
radio input "true"
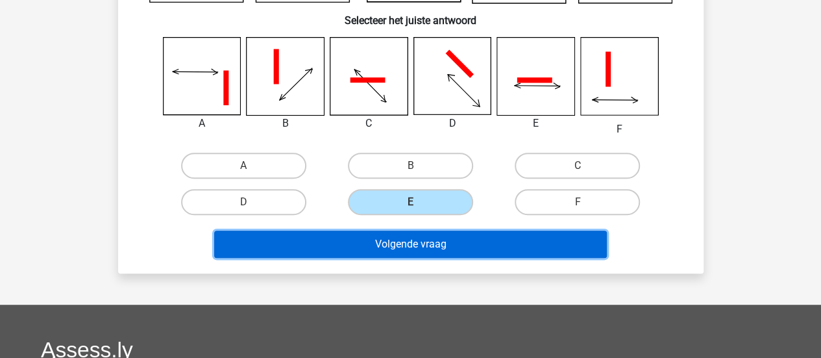
click at [444, 252] on button "Volgende vraag" at bounding box center [410, 243] width 393 height 27
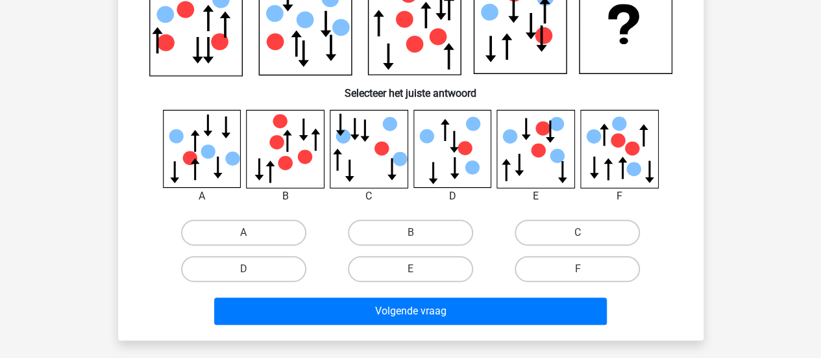
scroll to position [159, 0]
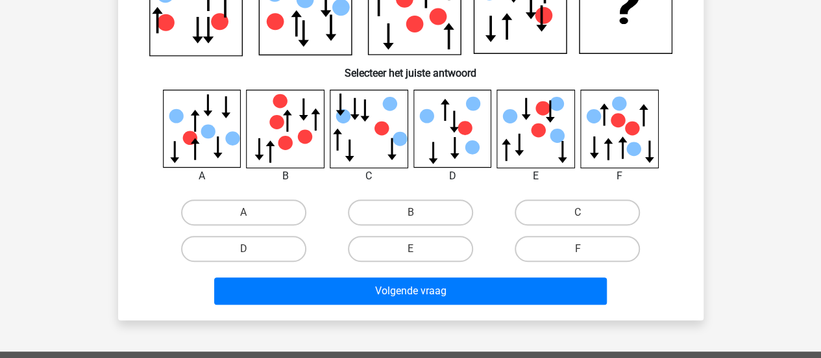
click at [580, 215] on input "C" at bounding box center [582, 216] width 8 height 8
radio input "true"
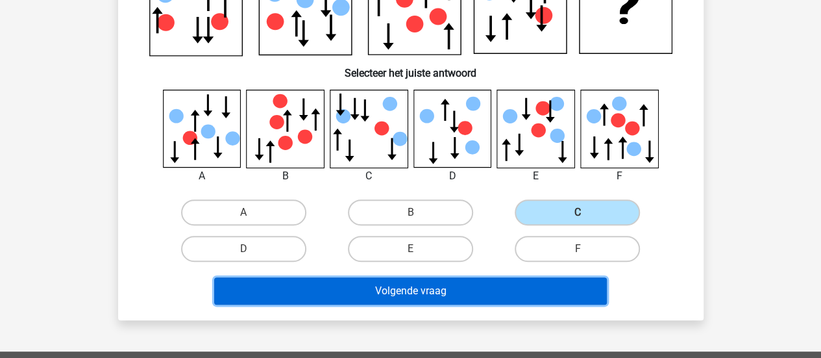
click at [495, 301] on button "Volgende vraag" at bounding box center [410, 290] width 393 height 27
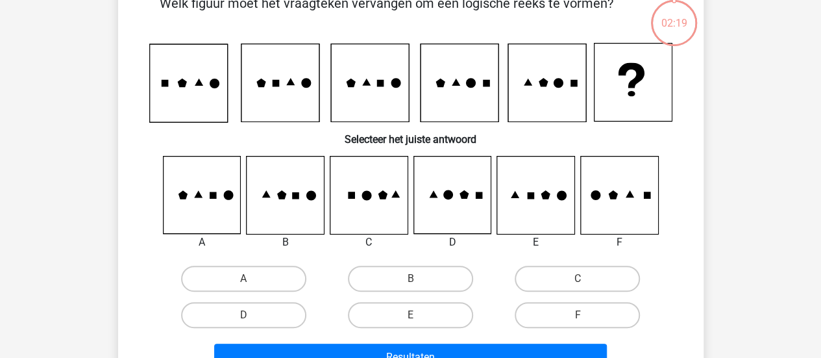
scroll to position [60, 0]
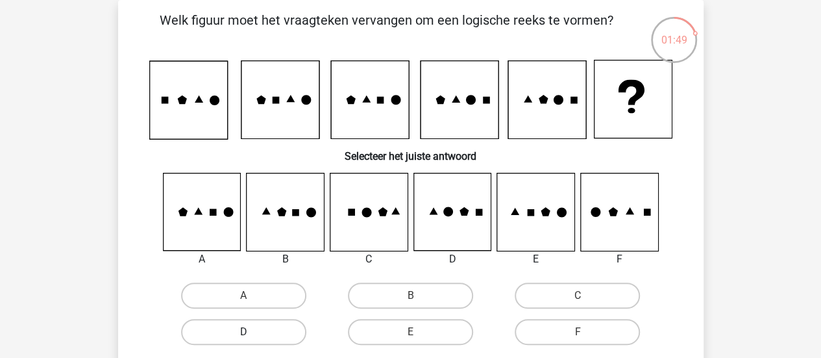
click at [280, 336] on label "D" at bounding box center [243, 332] width 125 height 26
click at [252, 336] on input "D" at bounding box center [247, 336] width 8 height 8
radio input "true"
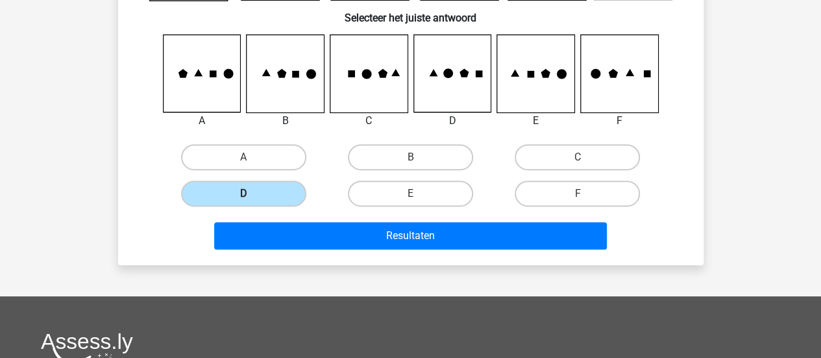
scroll to position [209, 0]
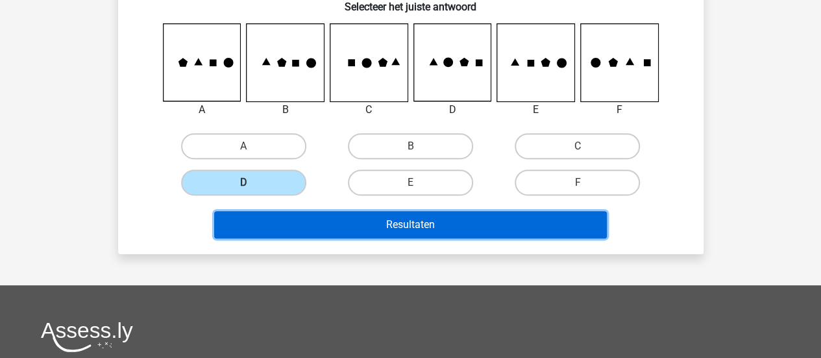
click at [426, 230] on button "Resultaten" at bounding box center [410, 224] width 393 height 27
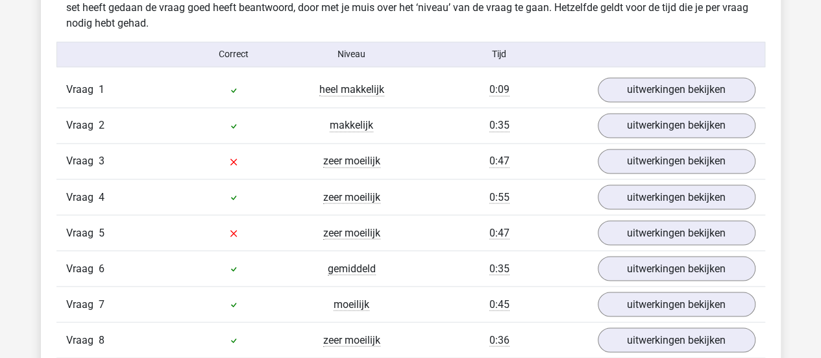
scroll to position [1040, 0]
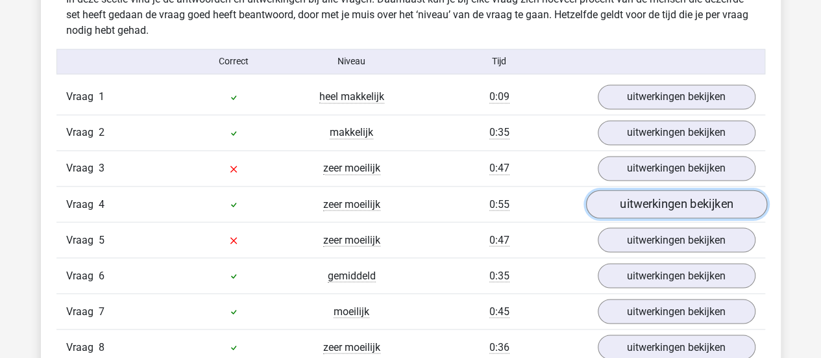
click at [689, 199] on link "uitwerkingen bekijken" at bounding box center [675, 204] width 181 height 29
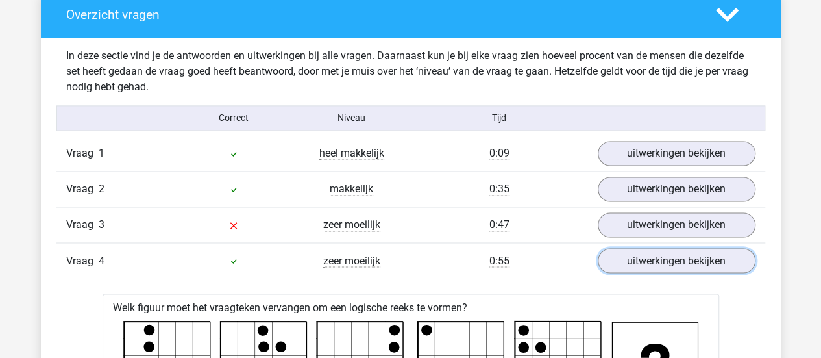
scroll to position [985, 0]
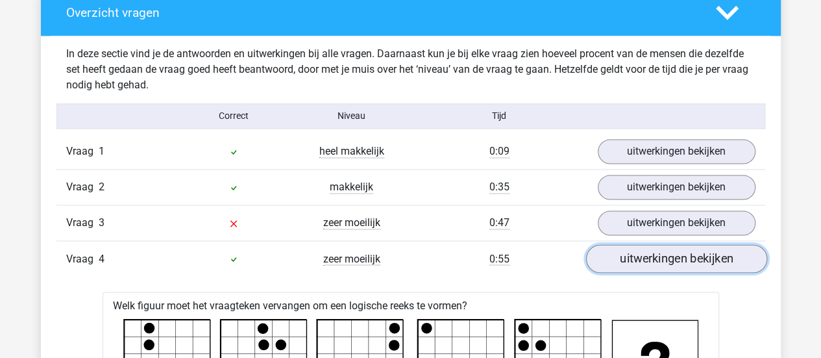
click at [627, 259] on link "uitwerkingen bekijken" at bounding box center [675, 258] width 181 height 29
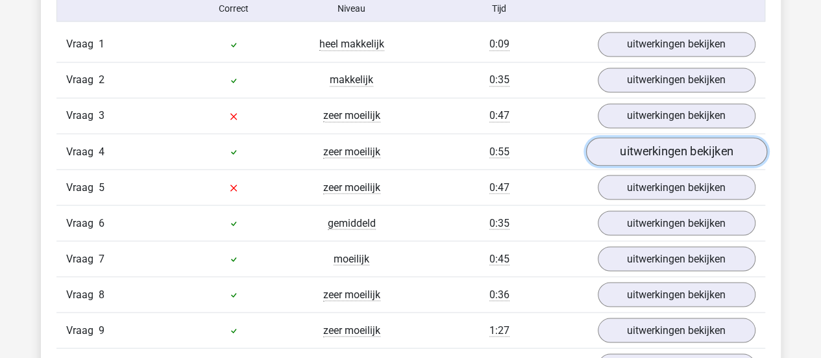
scroll to position [1093, 0]
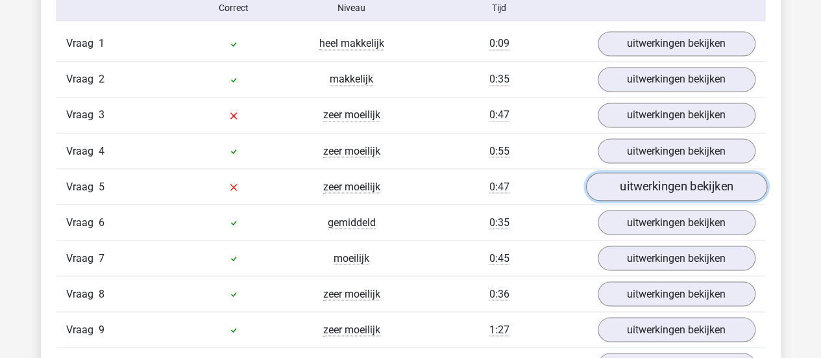
click at [661, 188] on link "uitwerkingen bekijken" at bounding box center [675, 186] width 181 height 29
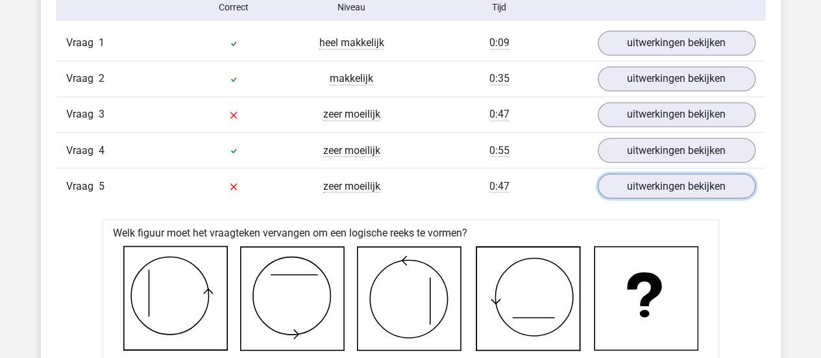
scroll to position [1092, 0]
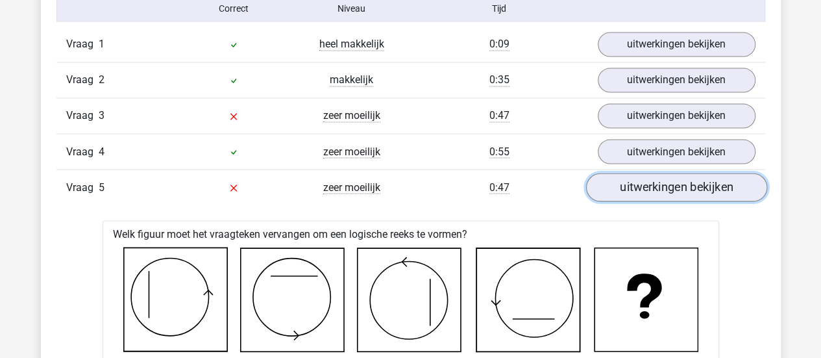
click at [727, 182] on link "uitwerkingen bekijken" at bounding box center [675, 187] width 181 height 29
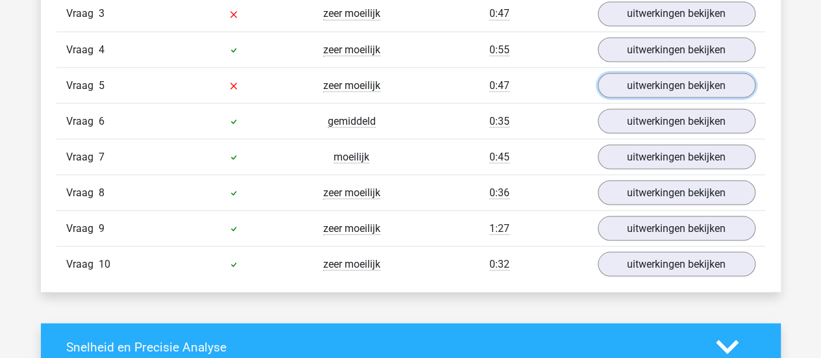
scroll to position [1193, 0]
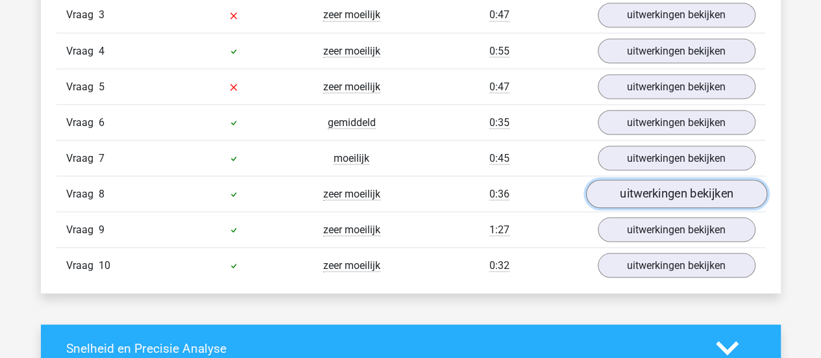
click at [658, 186] on link "uitwerkingen bekijken" at bounding box center [675, 193] width 181 height 29
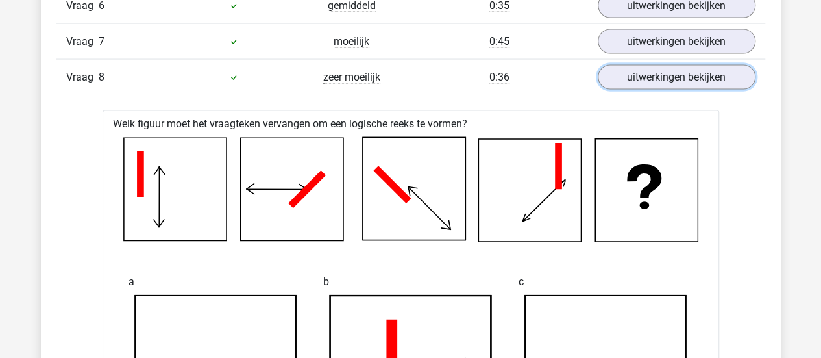
scroll to position [1283, 0]
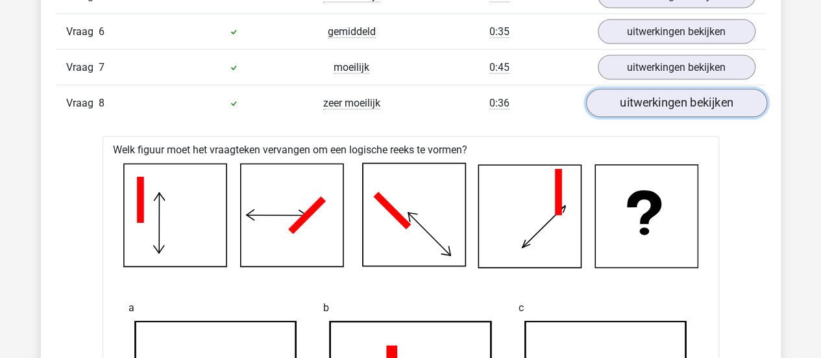
click at [691, 104] on link "uitwerkingen bekijken" at bounding box center [675, 103] width 181 height 29
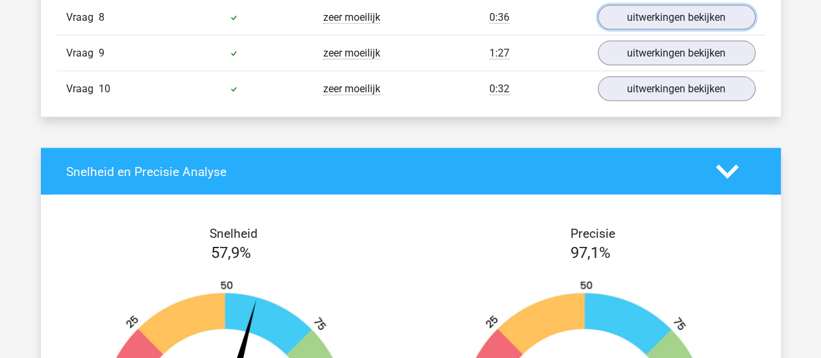
scroll to position [1327, 0]
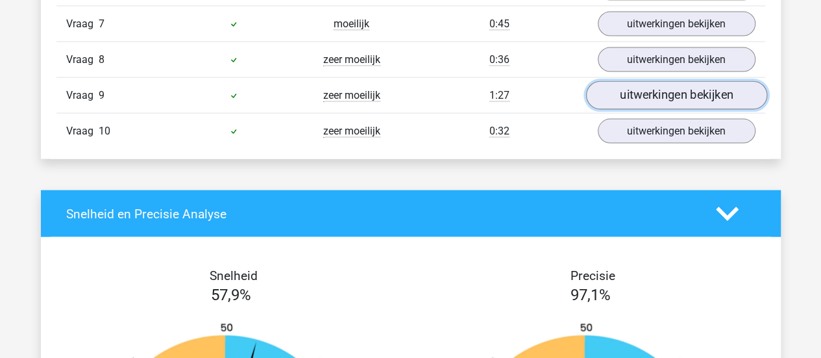
click at [688, 90] on link "uitwerkingen bekijken" at bounding box center [675, 95] width 181 height 29
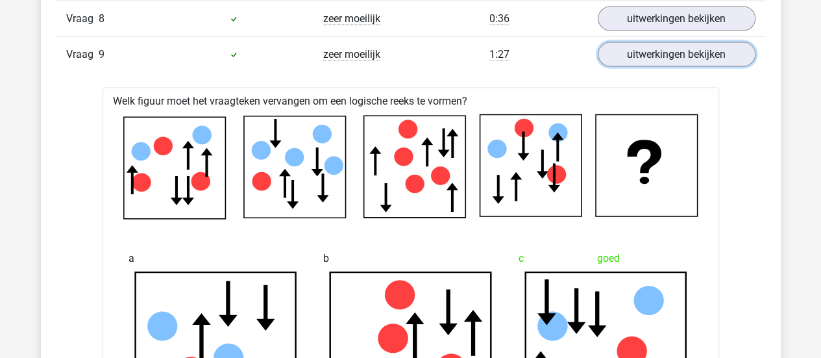
scroll to position [1342, 0]
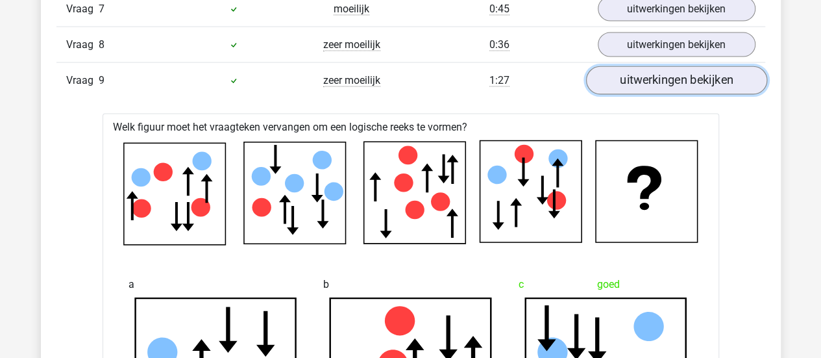
click at [697, 79] on link "uitwerkingen bekijken" at bounding box center [675, 80] width 181 height 29
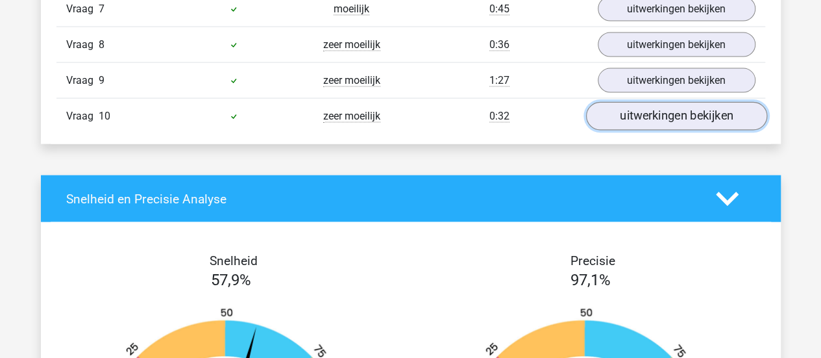
click at [692, 110] on link "uitwerkingen bekijken" at bounding box center [675, 116] width 181 height 29
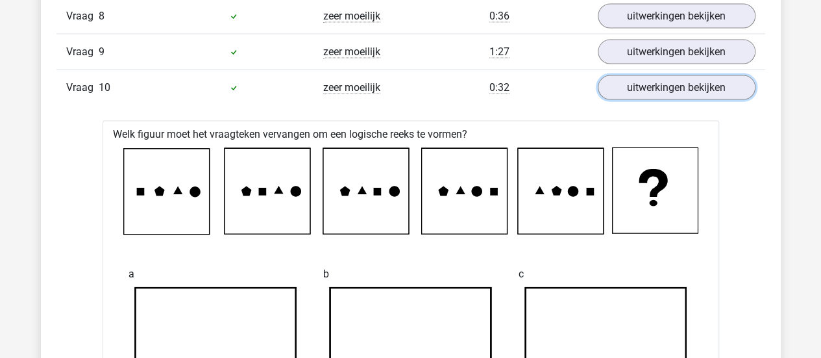
scroll to position [1364, 0]
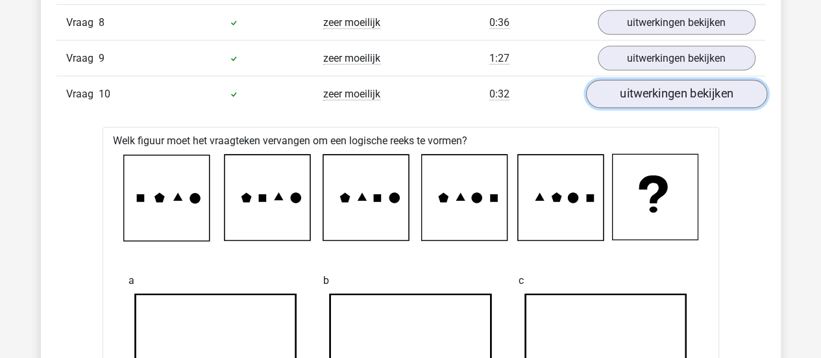
click at [616, 93] on link "uitwerkingen bekijken" at bounding box center [675, 94] width 181 height 29
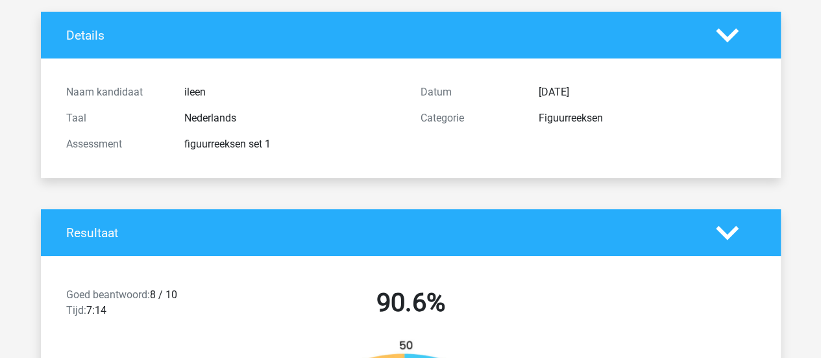
scroll to position [0, 0]
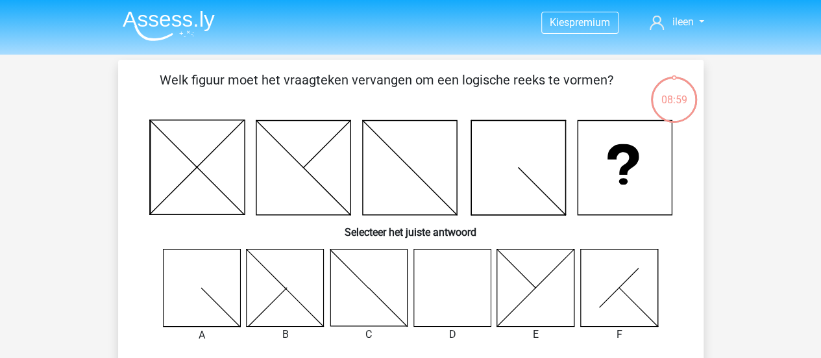
scroll to position [1, 0]
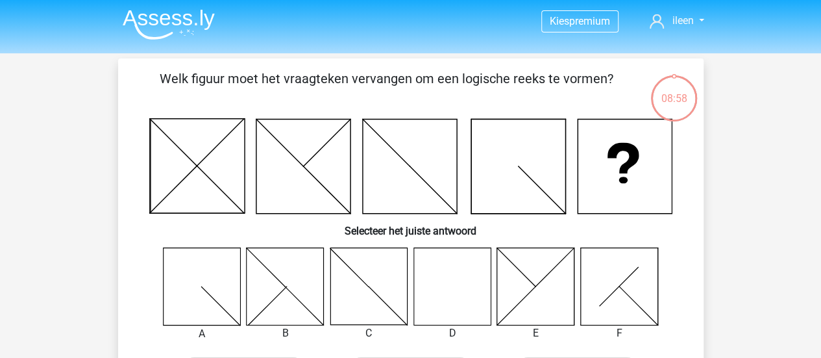
click at [177, 25] on img at bounding box center [169, 24] width 92 height 31
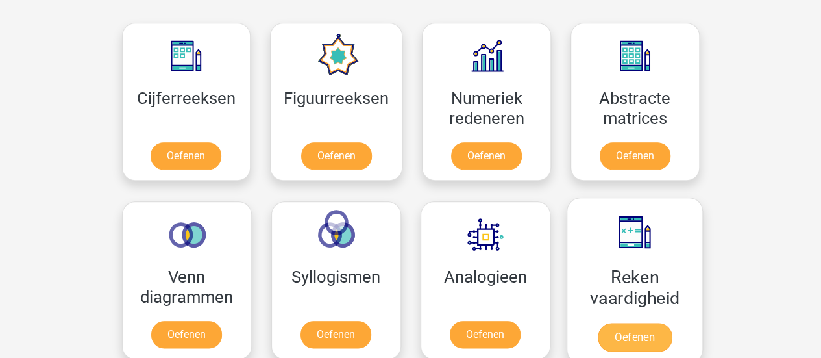
scroll to position [589, 0]
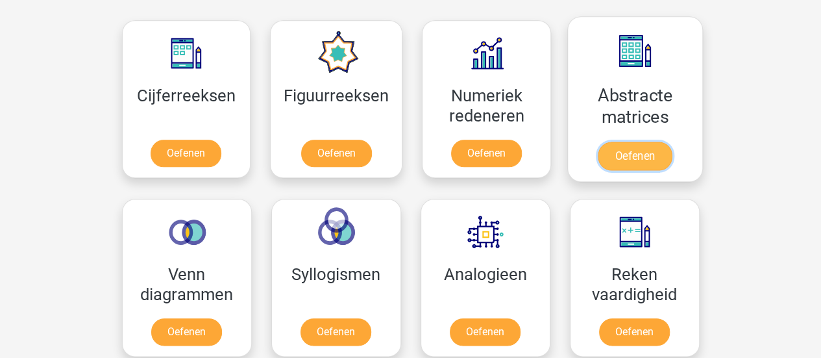
click at [646, 154] on link "Oefenen" at bounding box center [635, 155] width 74 height 29
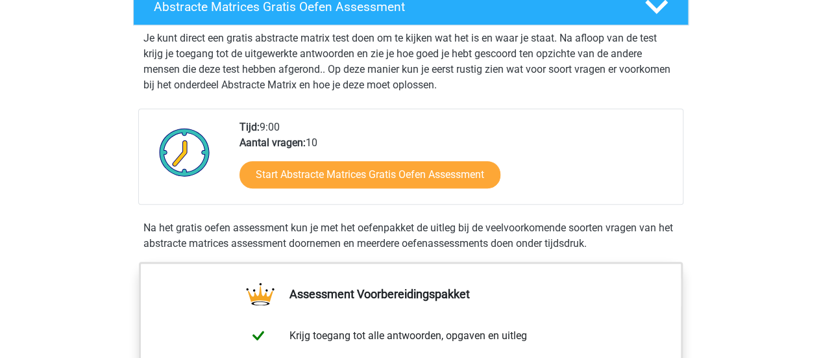
scroll to position [241, 0]
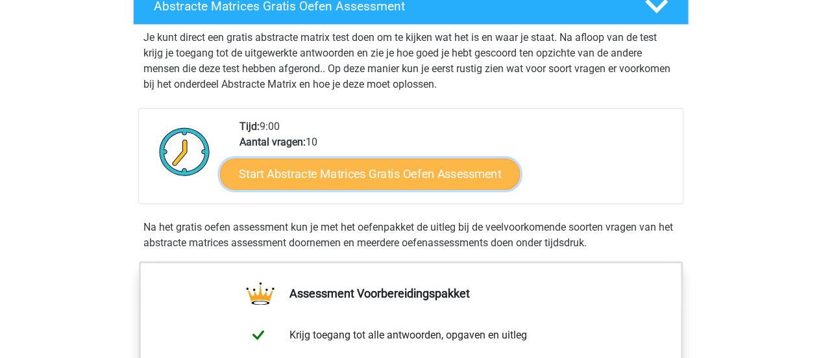
click at [435, 184] on link "Start Abstracte Matrices Gratis Oefen Assessment" at bounding box center [370, 173] width 300 height 31
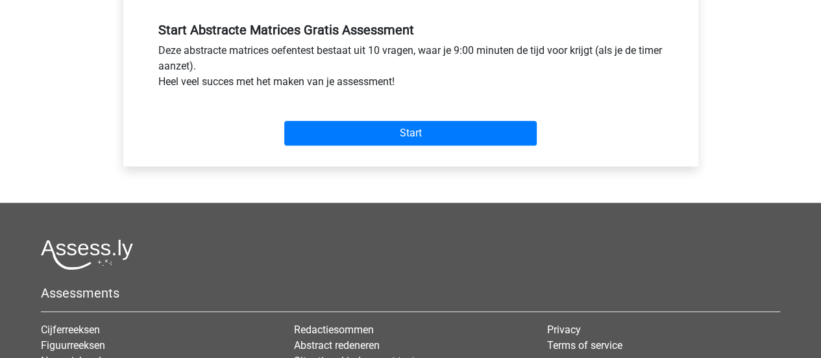
scroll to position [484, 0]
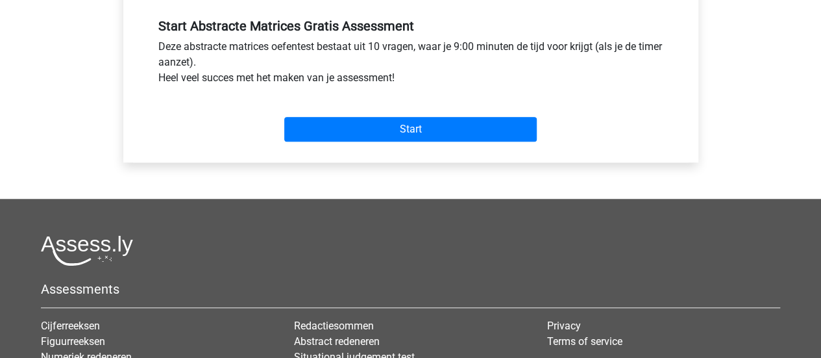
click at [434, 141] on div "Start" at bounding box center [411, 119] width 524 height 56
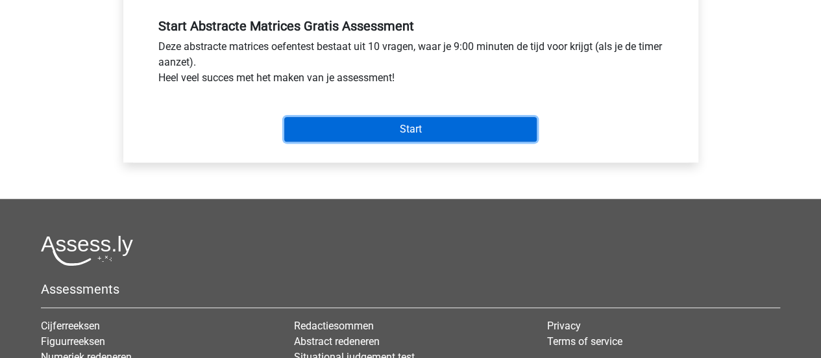
click at [455, 130] on input "Start" at bounding box center [410, 129] width 252 height 25
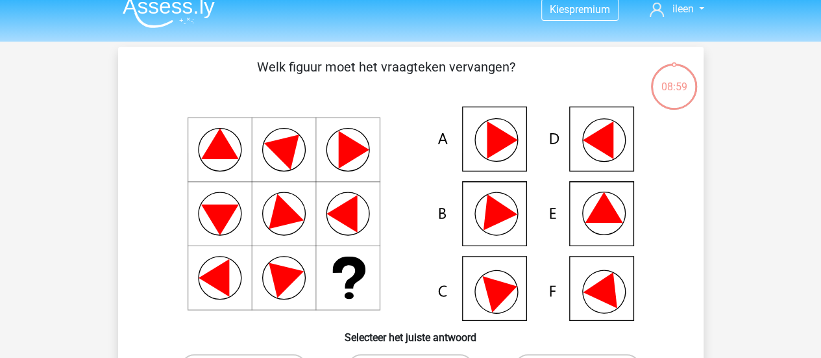
scroll to position [11, 0]
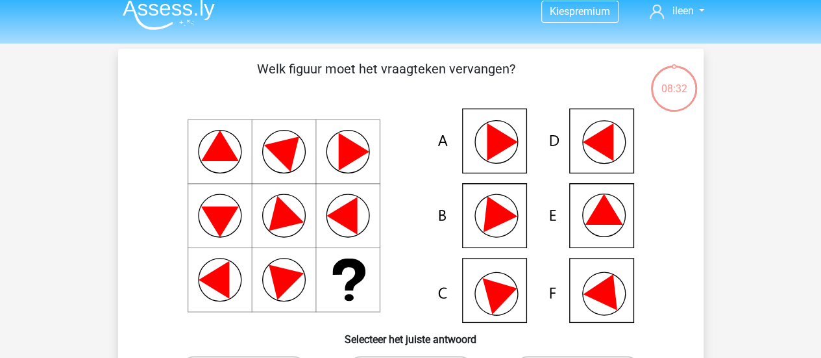
click at [495, 303] on icon at bounding box center [502, 292] width 40 height 44
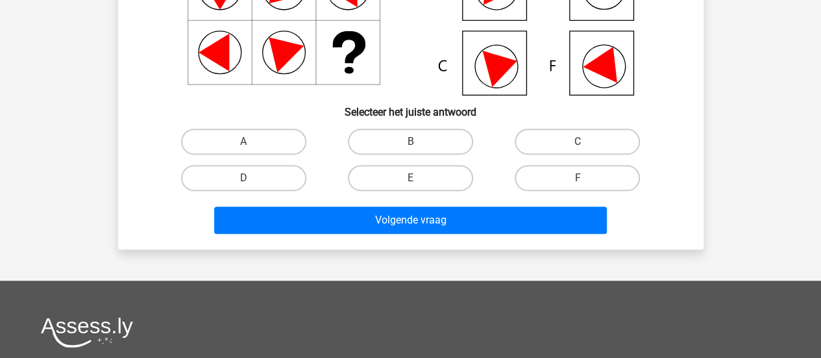
scroll to position [255, 0]
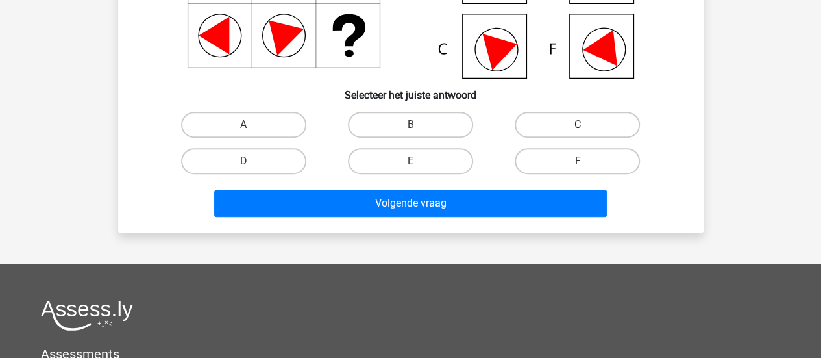
click at [548, 116] on label "C" at bounding box center [577, 125] width 125 height 26
click at [578, 125] on input "C" at bounding box center [582, 129] width 8 height 8
radio input "true"
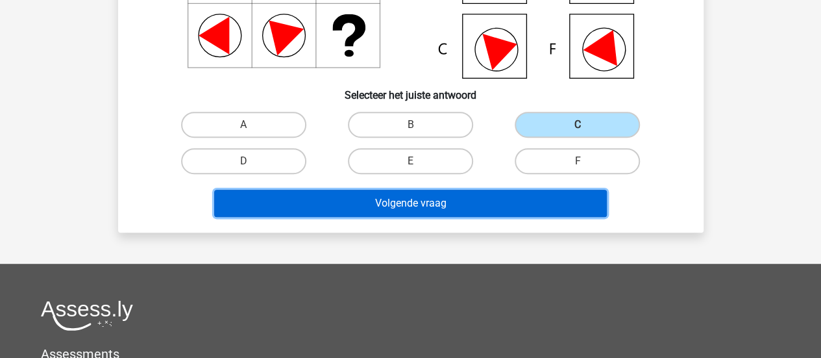
click at [490, 214] on button "Volgende vraag" at bounding box center [410, 203] width 393 height 27
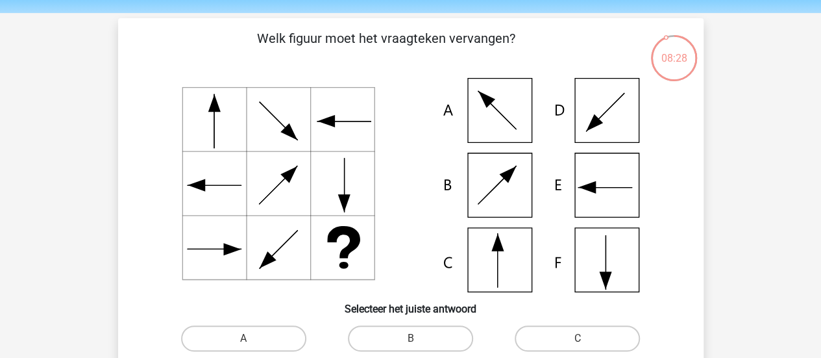
scroll to position [45, 0]
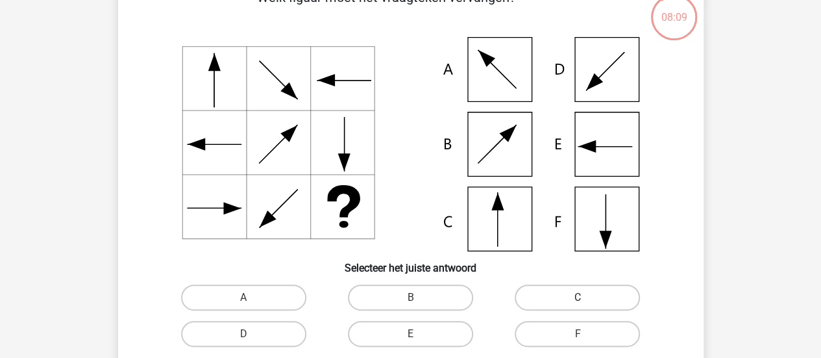
click at [553, 297] on label "C" at bounding box center [577, 297] width 125 height 26
click at [578, 297] on input "C" at bounding box center [582, 301] width 8 height 8
radio input "true"
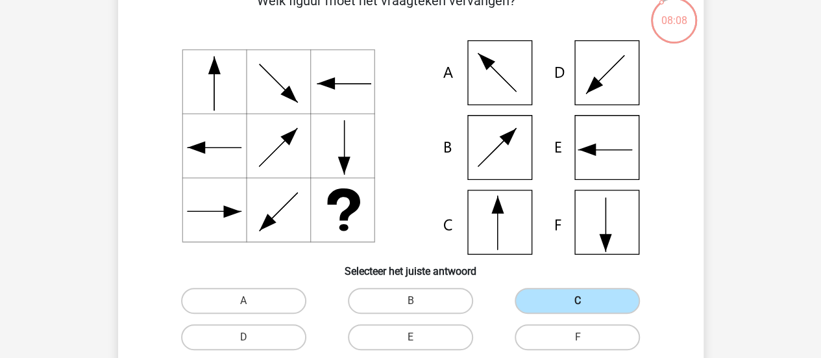
scroll to position [75, 0]
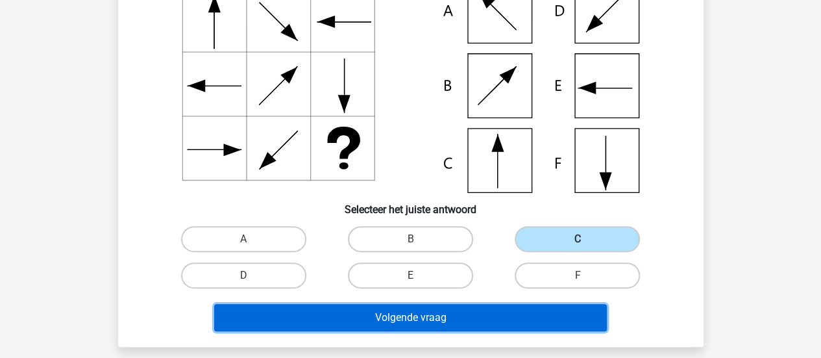
click at [558, 310] on button "Volgende vraag" at bounding box center [410, 317] width 393 height 27
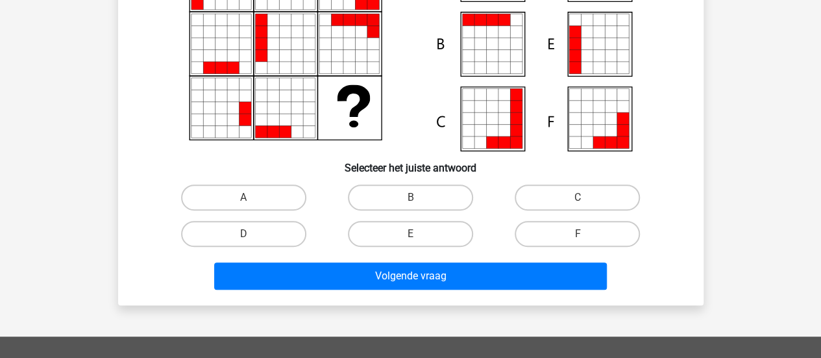
scroll to position [184, 0]
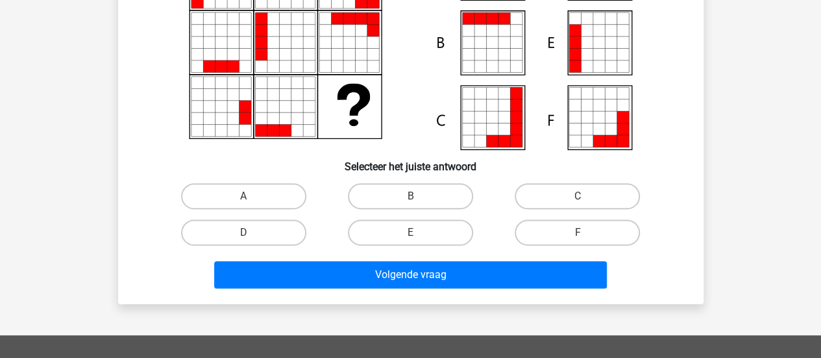
click at [243, 202] on input "A" at bounding box center [247, 200] width 8 height 8
radio input "true"
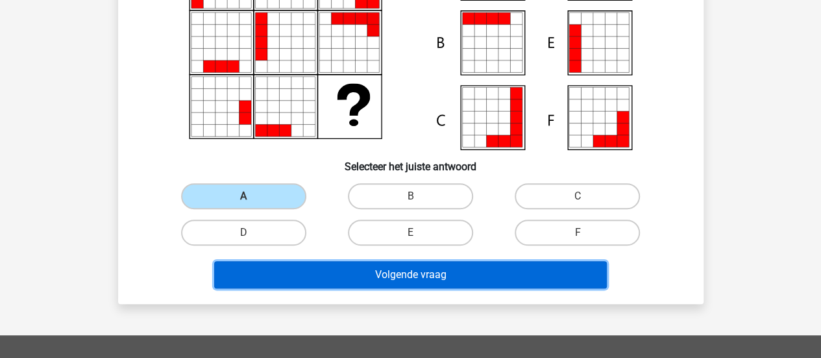
click at [345, 278] on button "Volgende vraag" at bounding box center [410, 274] width 393 height 27
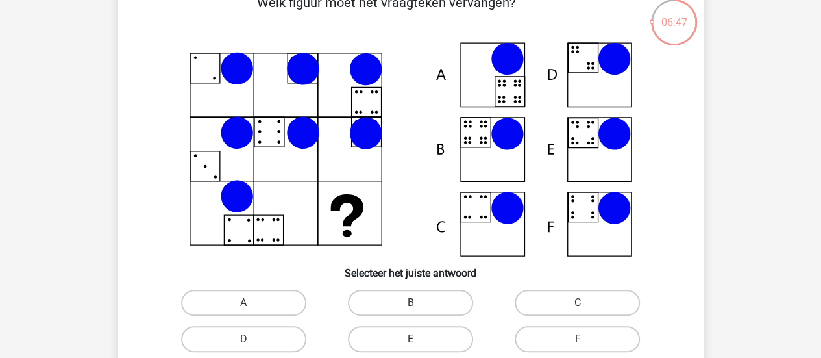
scroll to position [79, 0]
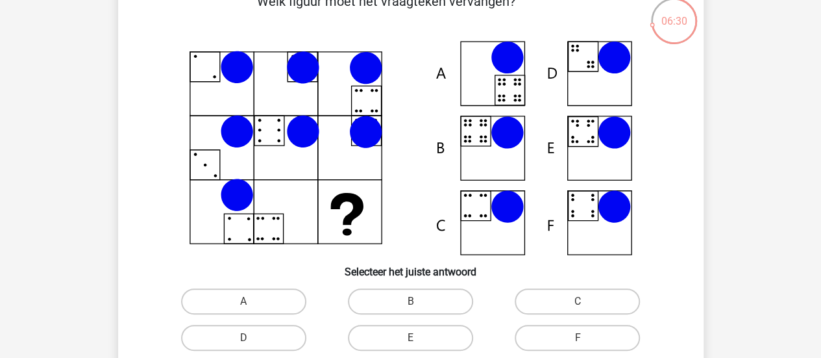
click at [474, 141] on icon at bounding box center [410, 148] width 523 height 214
click at [401, 297] on label "B" at bounding box center [410, 301] width 125 height 26
click at [410, 301] on input "B" at bounding box center [414, 305] width 8 height 8
radio input "true"
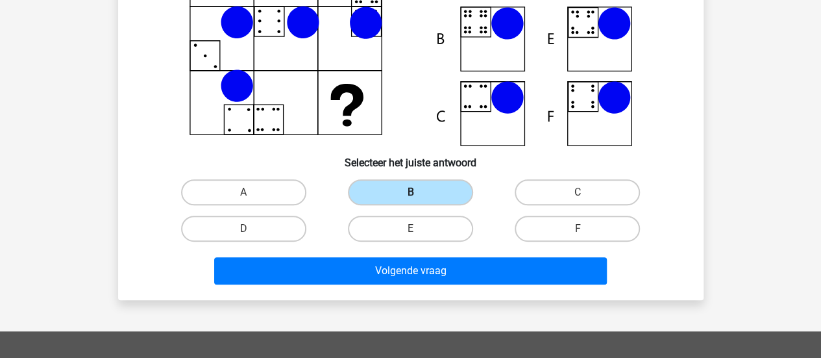
scroll to position [188, 0]
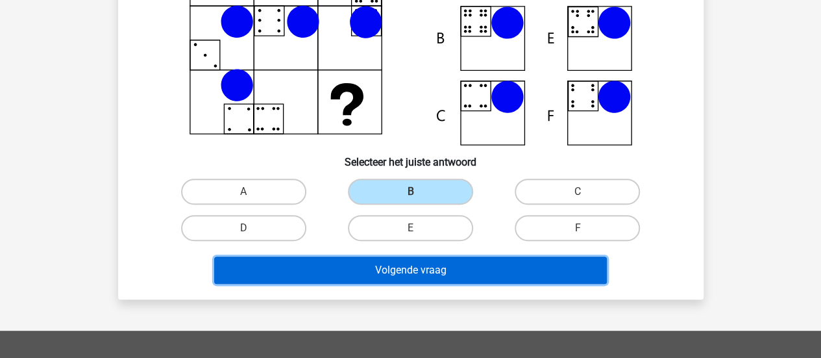
click at [442, 275] on button "Volgende vraag" at bounding box center [410, 269] width 393 height 27
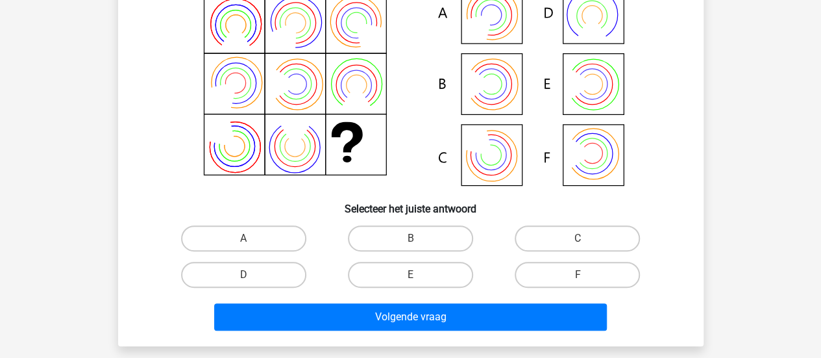
scroll to position [141, 0]
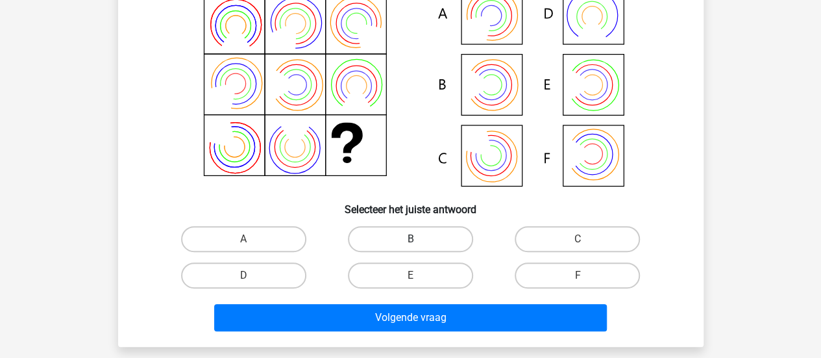
click at [395, 243] on label "B" at bounding box center [410, 239] width 125 height 26
click at [410, 243] on input "B" at bounding box center [414, 243] width 8 height 8
radio input "true"
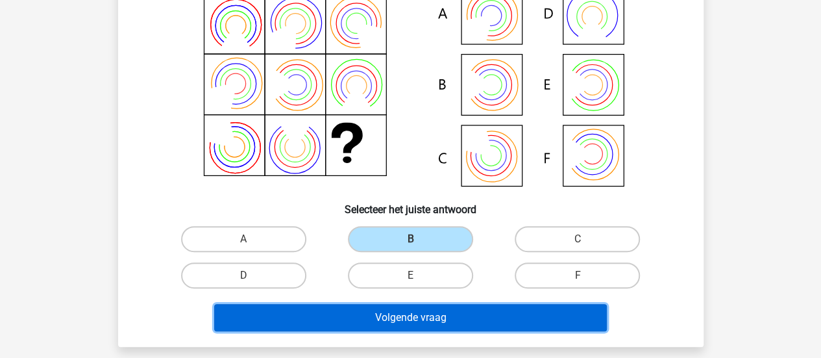
click at [411, 320] on button "Volgende vraag" at bounding box center [410, 317] width 393 height 27
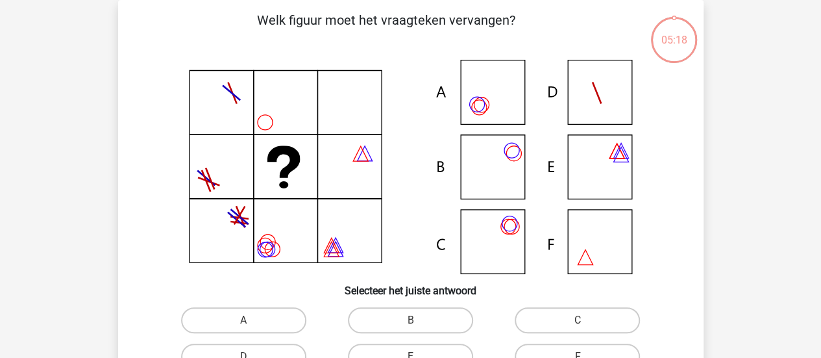
scroll to position [82, 0]
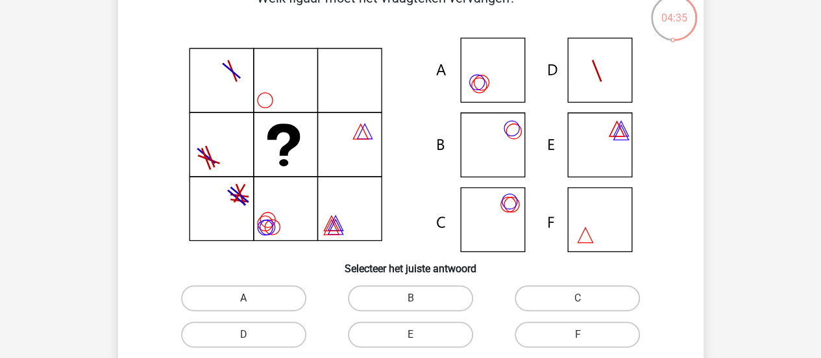
click at [220, 300] on label "A" at bounding box center [243, 298] width 125 height 26
click at [243, 300] on input "A" at bounding box center [247, 302] width 8 height 8
radio input "true"
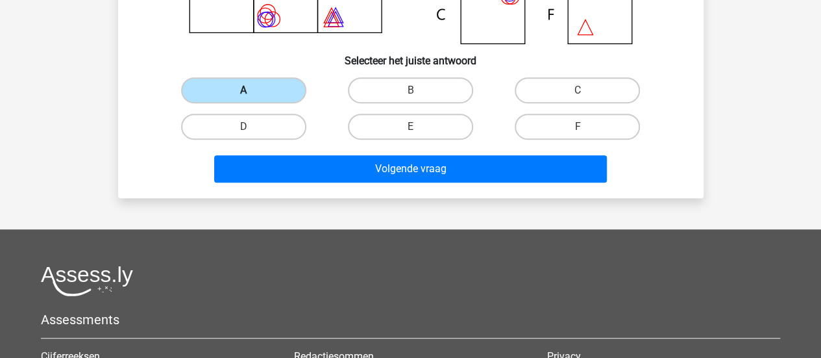
scroll to position [299, 0]
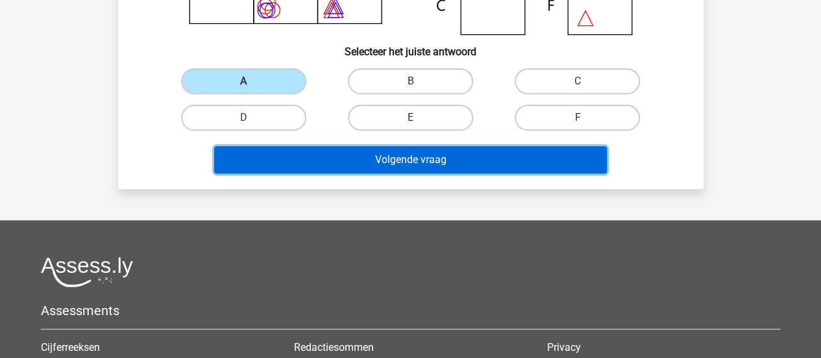
click at [381, 167] on button "Volgende vraag" at bounding box center [410, 159] width 393 height 27
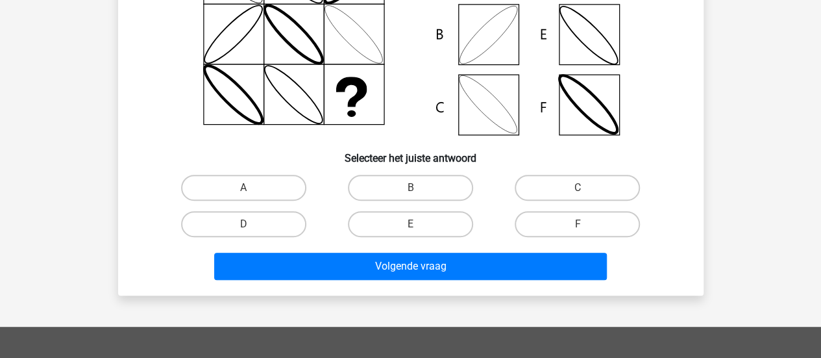
scroll to position [193, 0]
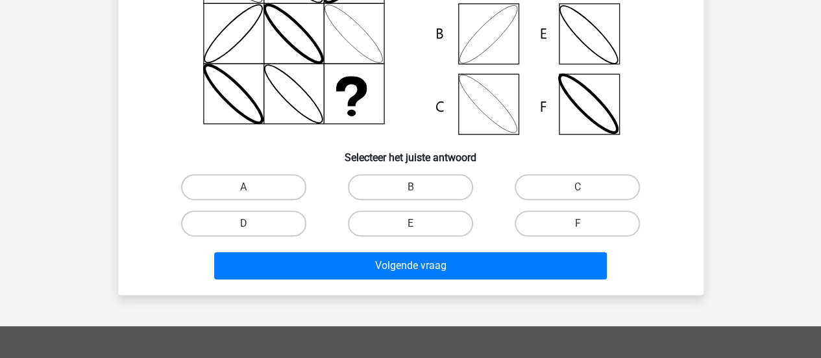
click at [426, 195] on label "B" at bounding box center [410, 187] width 125 height 26
click at [419, 195] on input "B" at bounding box center [414, 191] width 8 height 8
radio input "true"
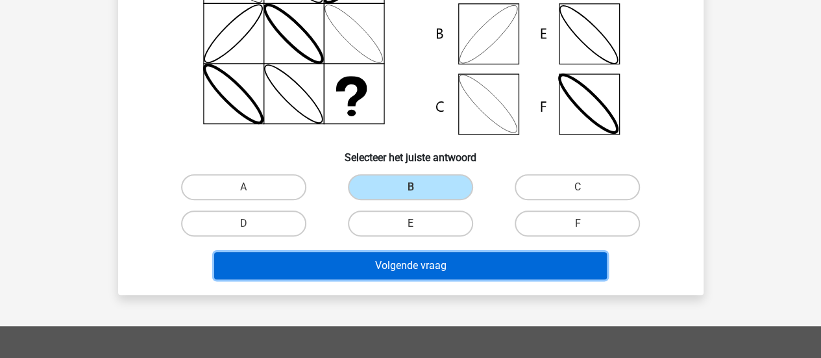
click at [428, 264] on button "Volgende vraag" at bounding box center [410, 265] width 393 height 27
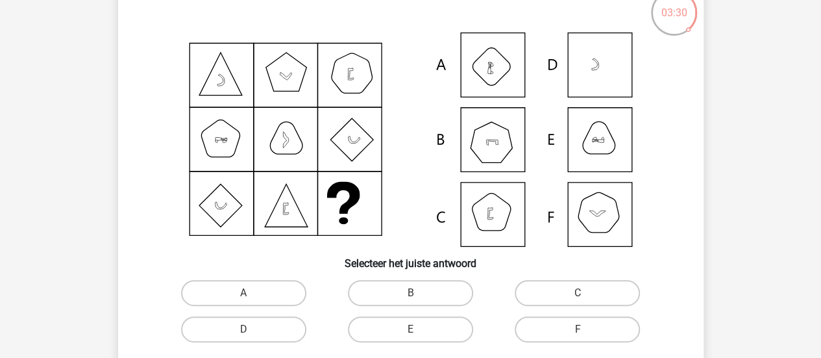
scroll to position [94, 0]
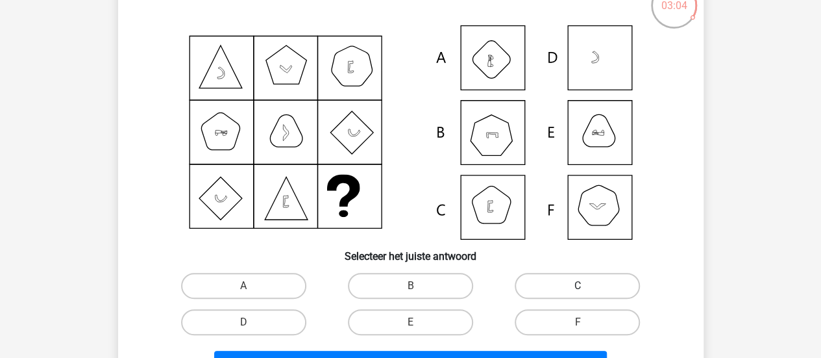
click at [604, 284] on label "C" at bounding box center [577, 286] width 125 height 26
click at [586, 286] on input "C" at bounding box center [582, 290] width 8 height 8
radio input "true"
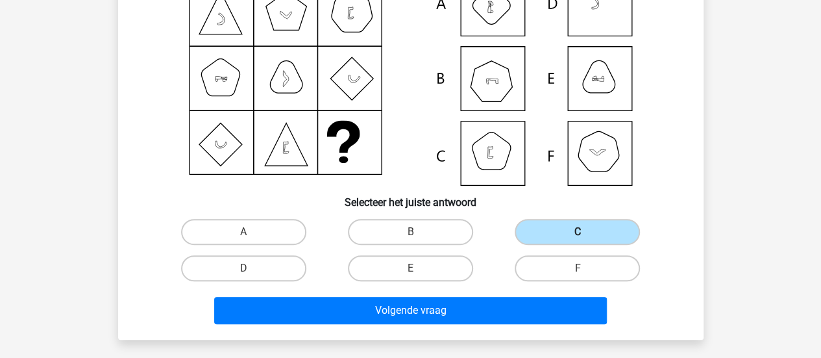
scroll to position [147, 0]
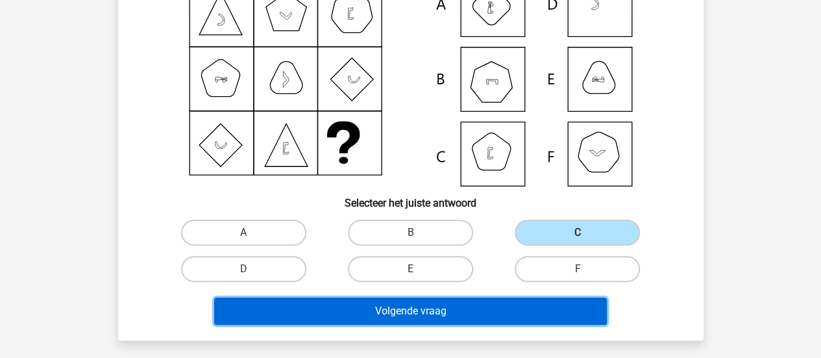
click at [569, 304] on button "Volgende vraag" at bounding box center [410, 310] width 393 height 27
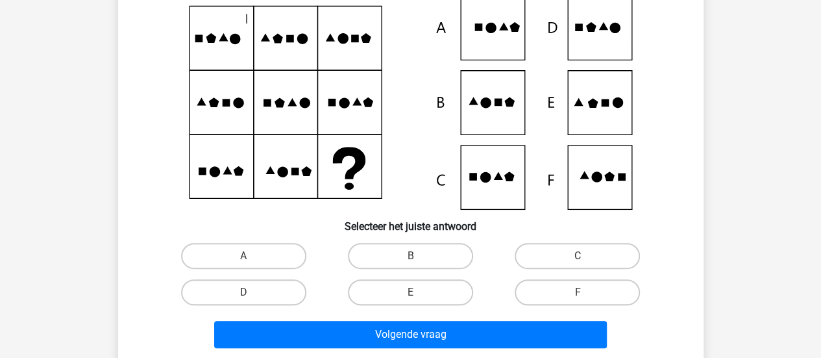
scroll to position [129, 0]
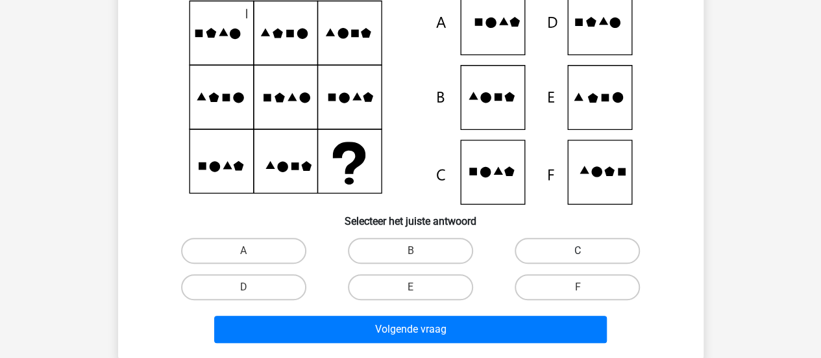
click at [532, 259] on label "C" at bounding box center [577, 251] width 125 height 26
click at [578, 259] on input "C" at bounding box center [582, 255] width 8 height 8
radio input "true"
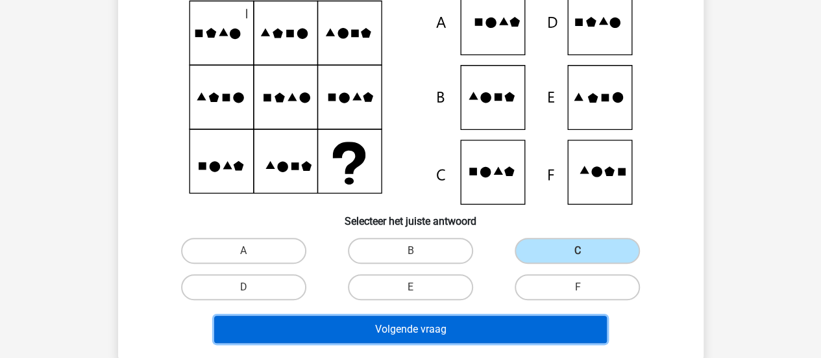
click at [510, 318] on button "Volgende vraag" at bounding box center [410, 328] width 393 height 27
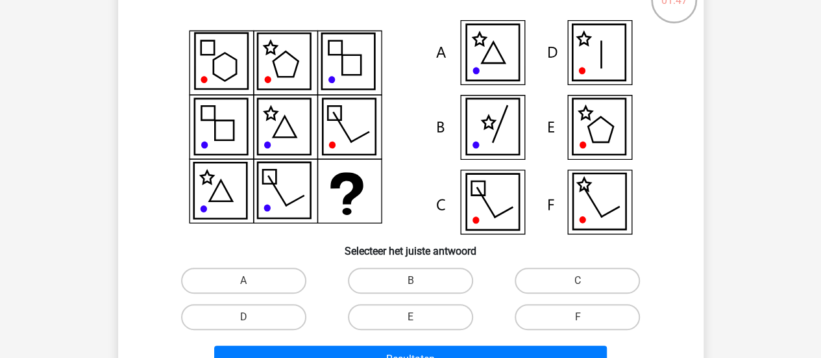
scroll to position [100, 0]
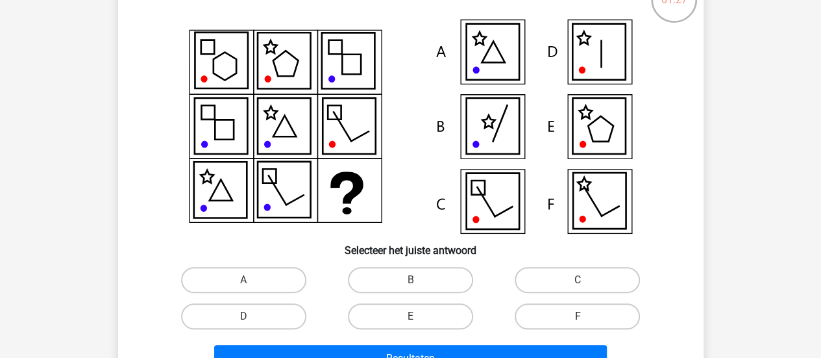
click at [580, 310] on label "F" at bounding box center [577, 316] width 125 height 26
click at [580, 316] on input "F" at bounding box center [582, 320] width 8 height 8
radio input "true"
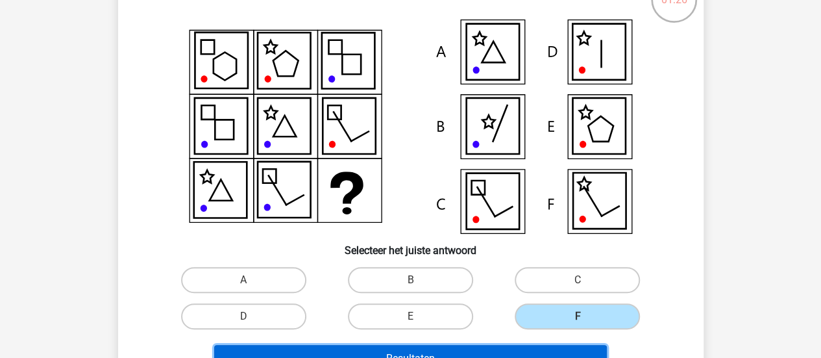
click at [580, 352] on button "Resultaten" at bounding box center [410, 358] width 393 height 27
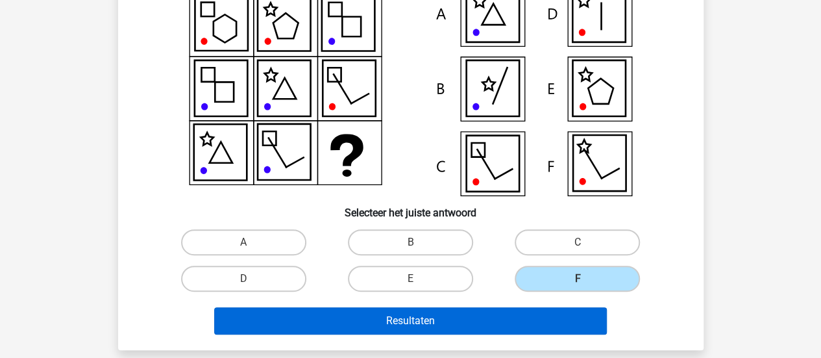
scroll to position [143, 0]
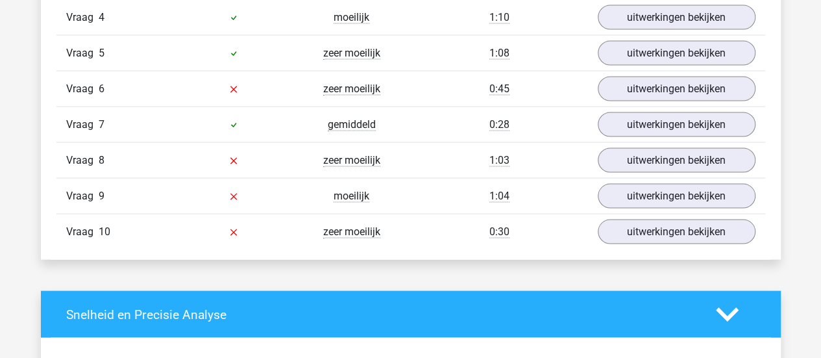
scroll to position [1225, 0]
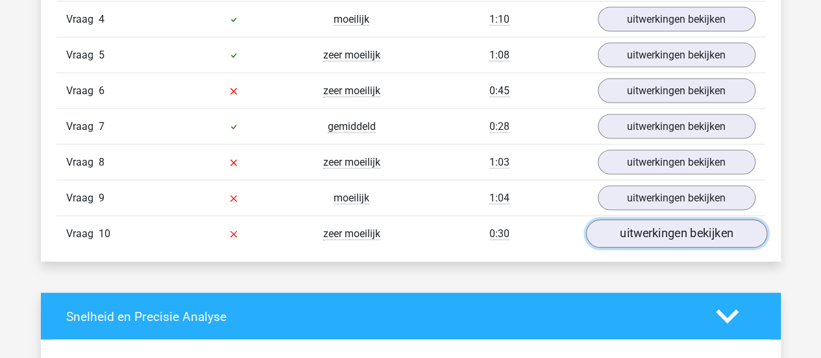
click at [646, 237] on link "uitwerkingen bekijken" at bounding box center [675, 233] width 181 height 29
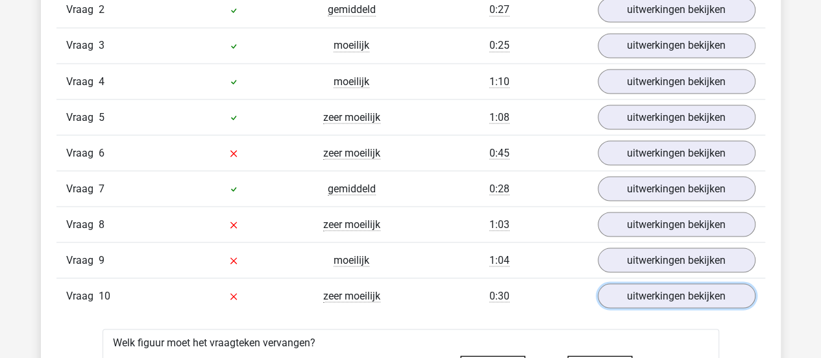
scroll to position [1169, 0]
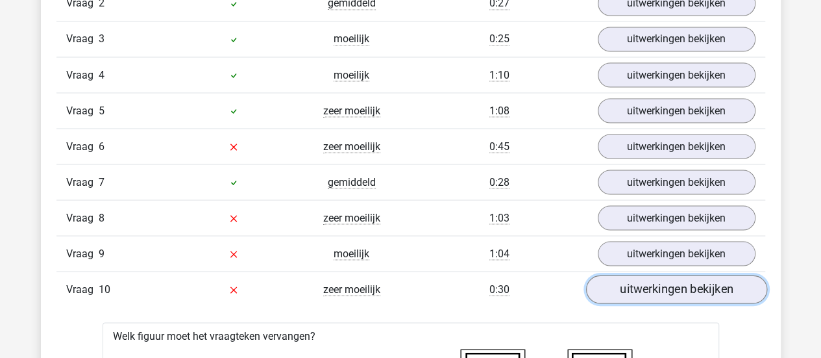
click at [659, 277] on link "uitwerkingen bekijken" at bounding box center [675, 289] width 181 height 29
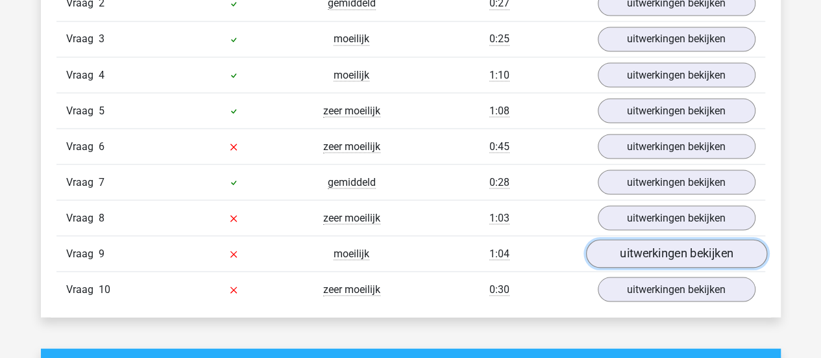
click at [674, 245] on link "uitwerkingen bekijken" at bounding box center [675, 253] width 181 height 29
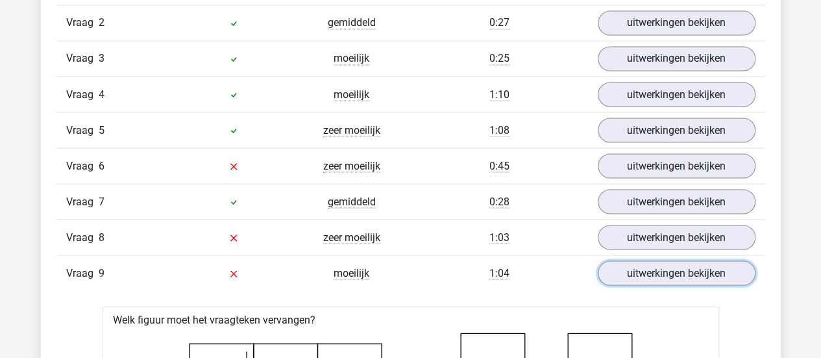
scroll to position [1147, 0]
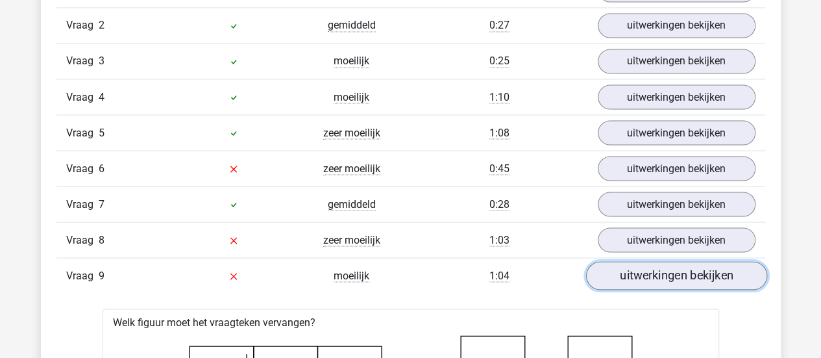
click at [646, 262] on link "uitwerkingen bekijken" at bounding box center [675, 275] width 181 height 29
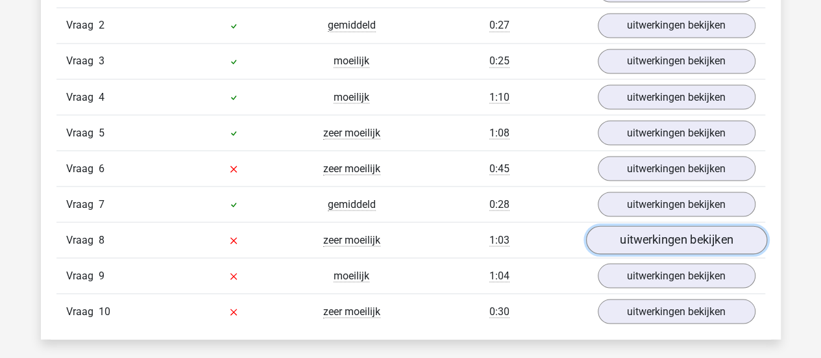
click at [667, 227] on link "uitwerkingen bekijken" at bounding box center [675, 239] width 181 height 29
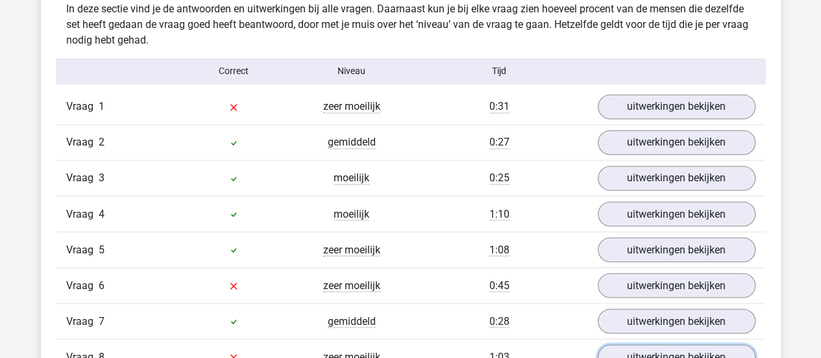
scroll to position [1155, 0]
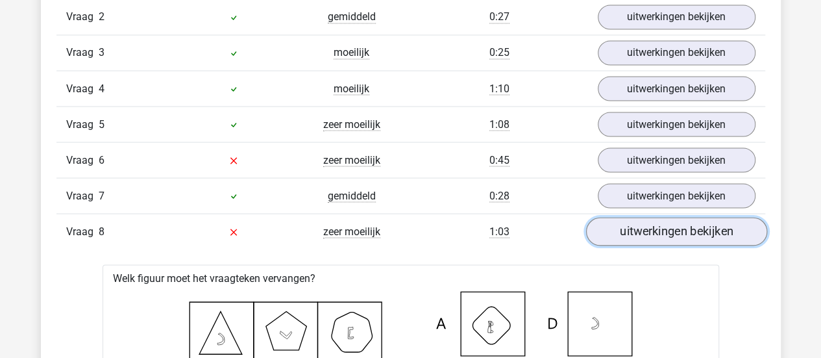
click at [660, 232] on link "uitwerkingen bekijken" at bounding box center [675, 231] width 181 height 29
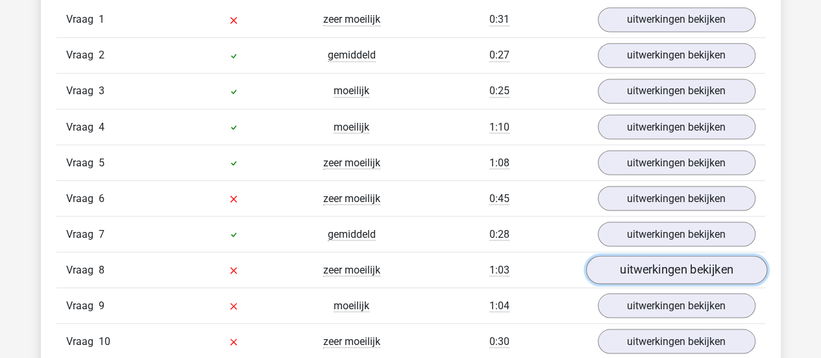
scroll to position [1114, 0]
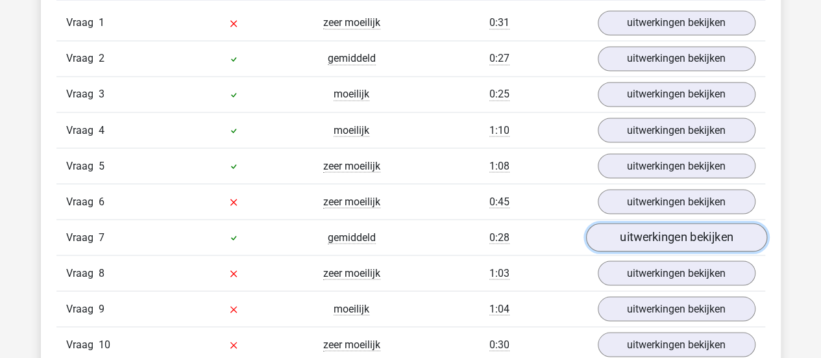
click at [663, 228] on link "uitwerkingen bekijken" at bounding box center [675, 237] width 181 height 29
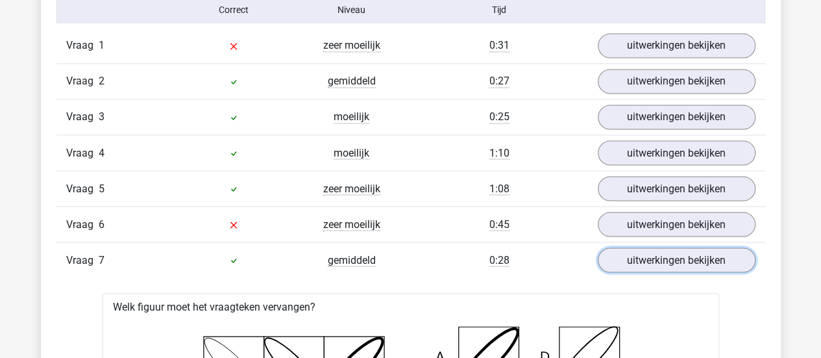
scroll to position [1080, 0]
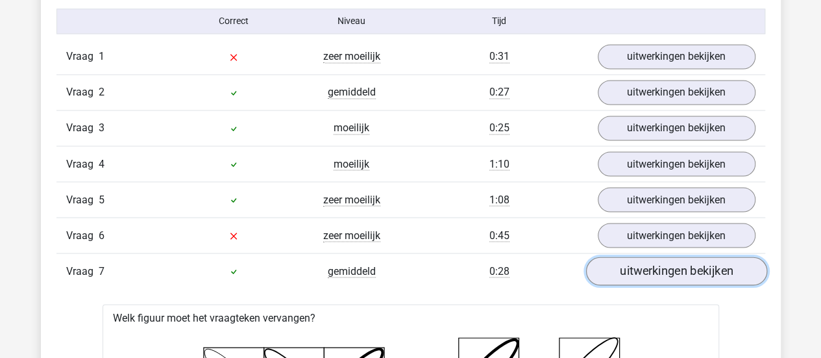
click at [663, 271] on link "uitwerkingen bekijken" at bounding box center [675, 270] width 181 height 29
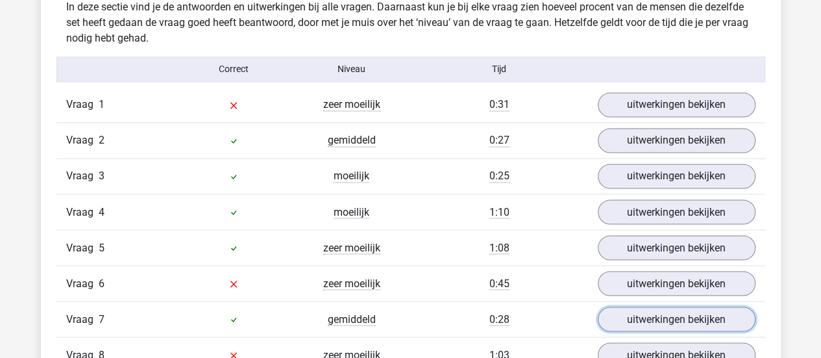
scroll to position [1027, 0]
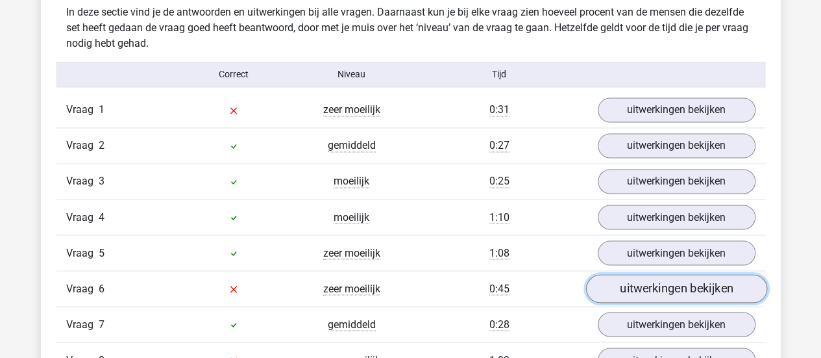
click at [639, 281] on link "uitwerkingen bekijken" at bounding box center [675, 288] width 181 height 29
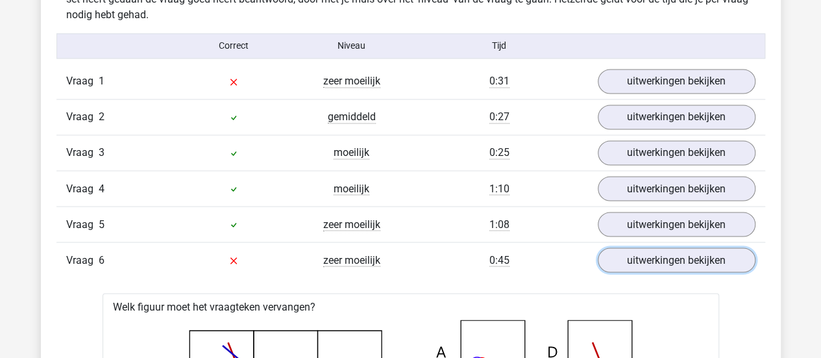
scroll to position [1039, 0]
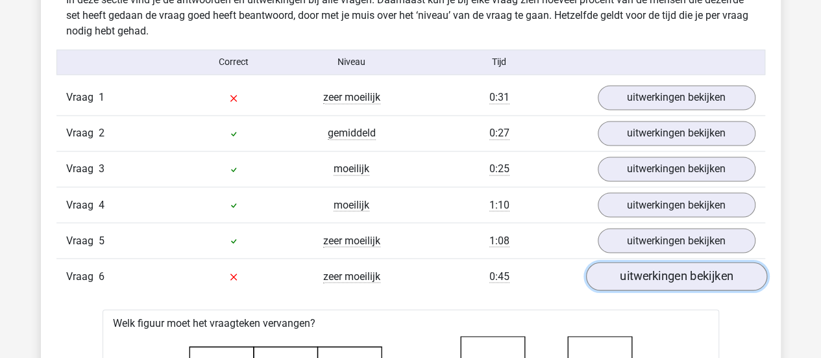
click at [658, 269] on link "uitwerkingen bekijken" at bounding box center [675, 276] width 181 height 29
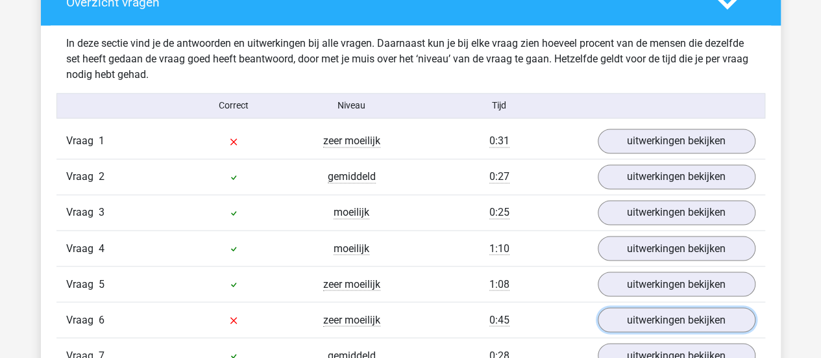
scroll to position [994, 0]
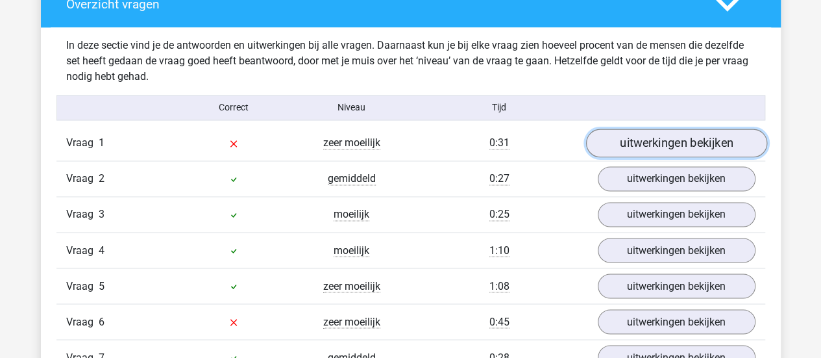
click at [657, 132] on link "uitwerkingen bekijken" at bounding box center [675, 143] width 181 height 29
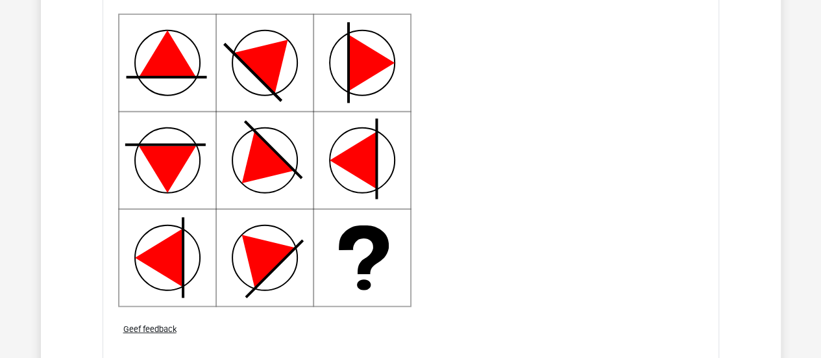
scroll to position [1625, 0]
